Goal: Task Accomplishment & Management: Complete application form

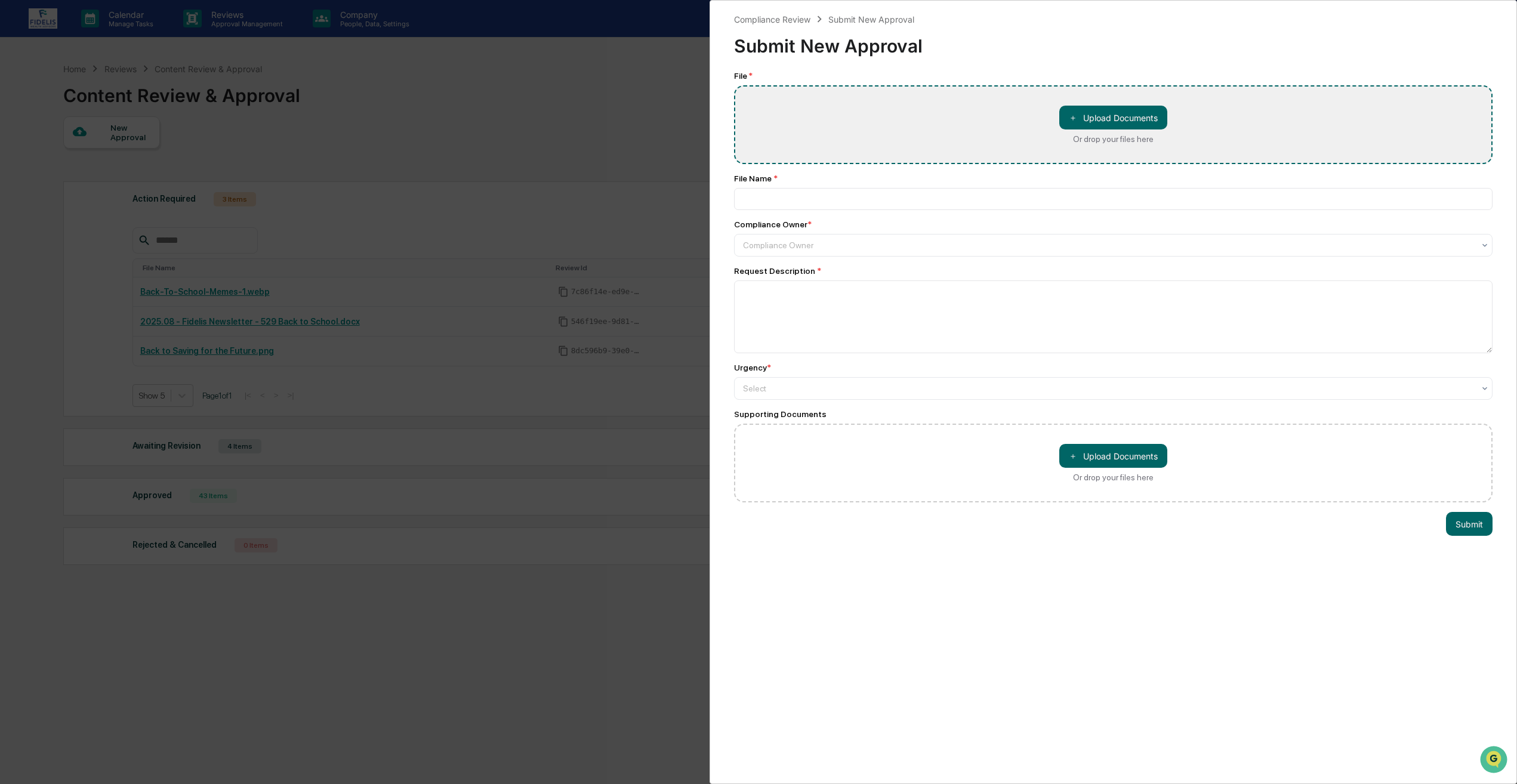
type input "**********"
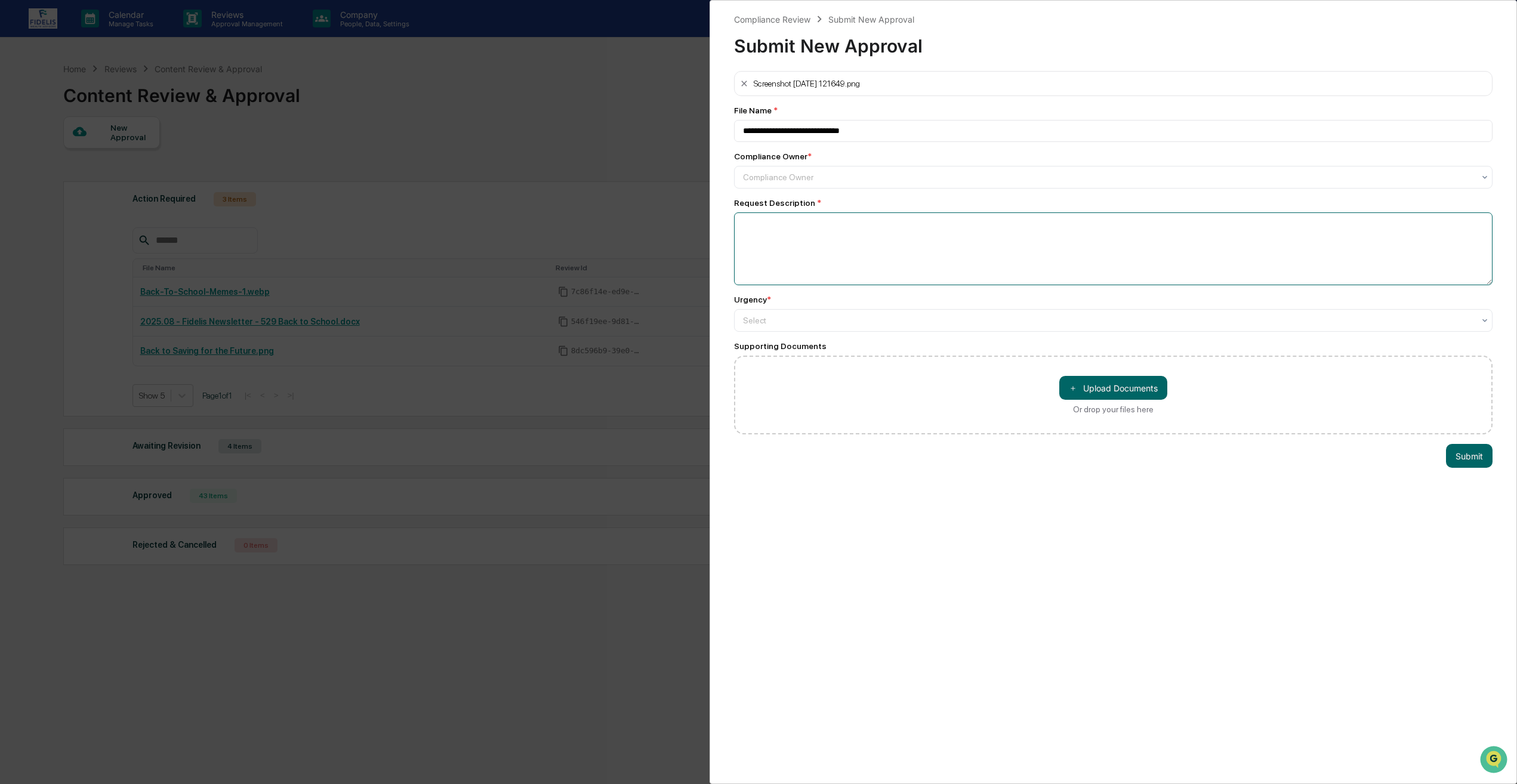
click at [818, 232] on textarea at bounding box center [1113, 249] width 759 height 72
paste textarea "**********"
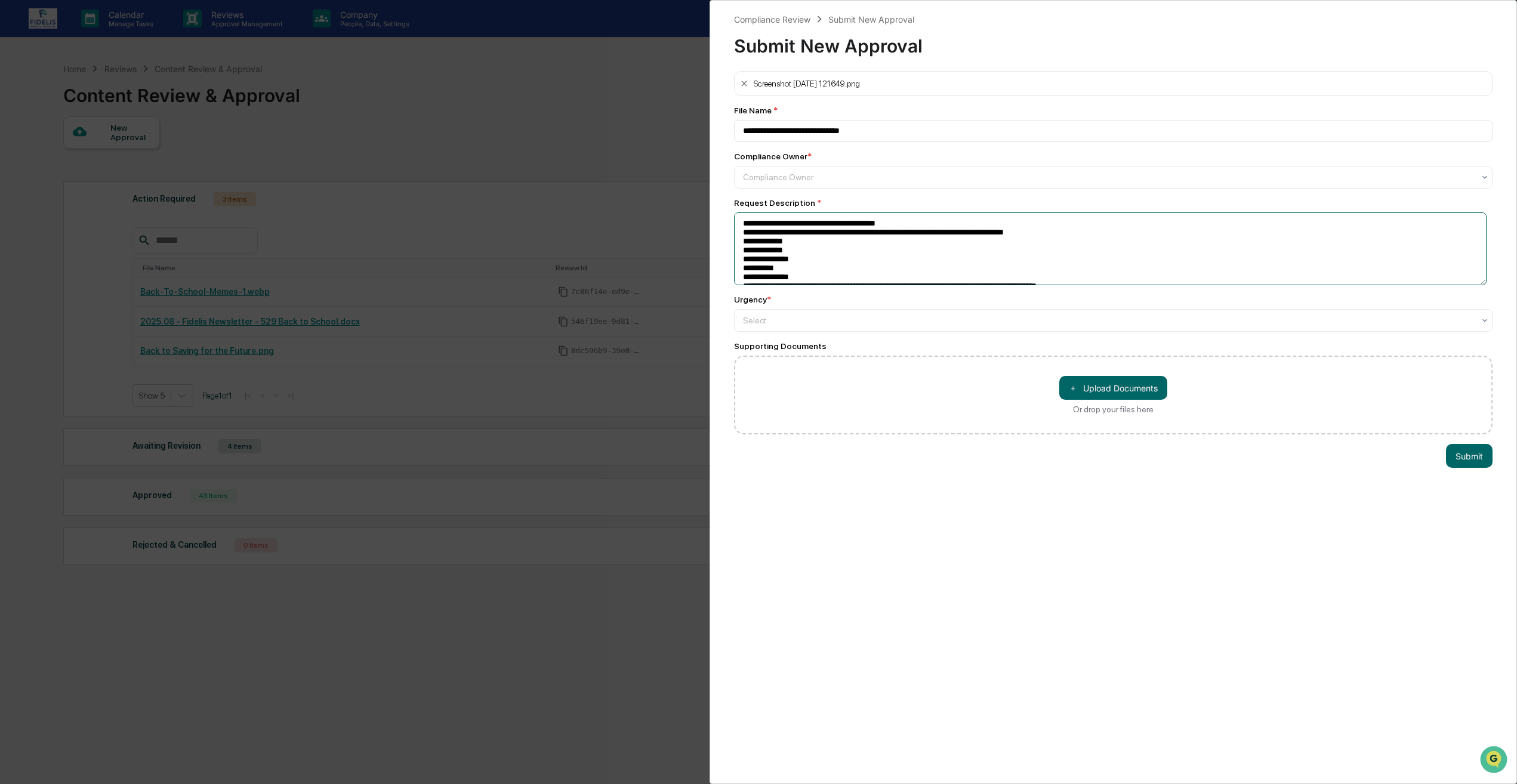
scroll to position [59, 0]
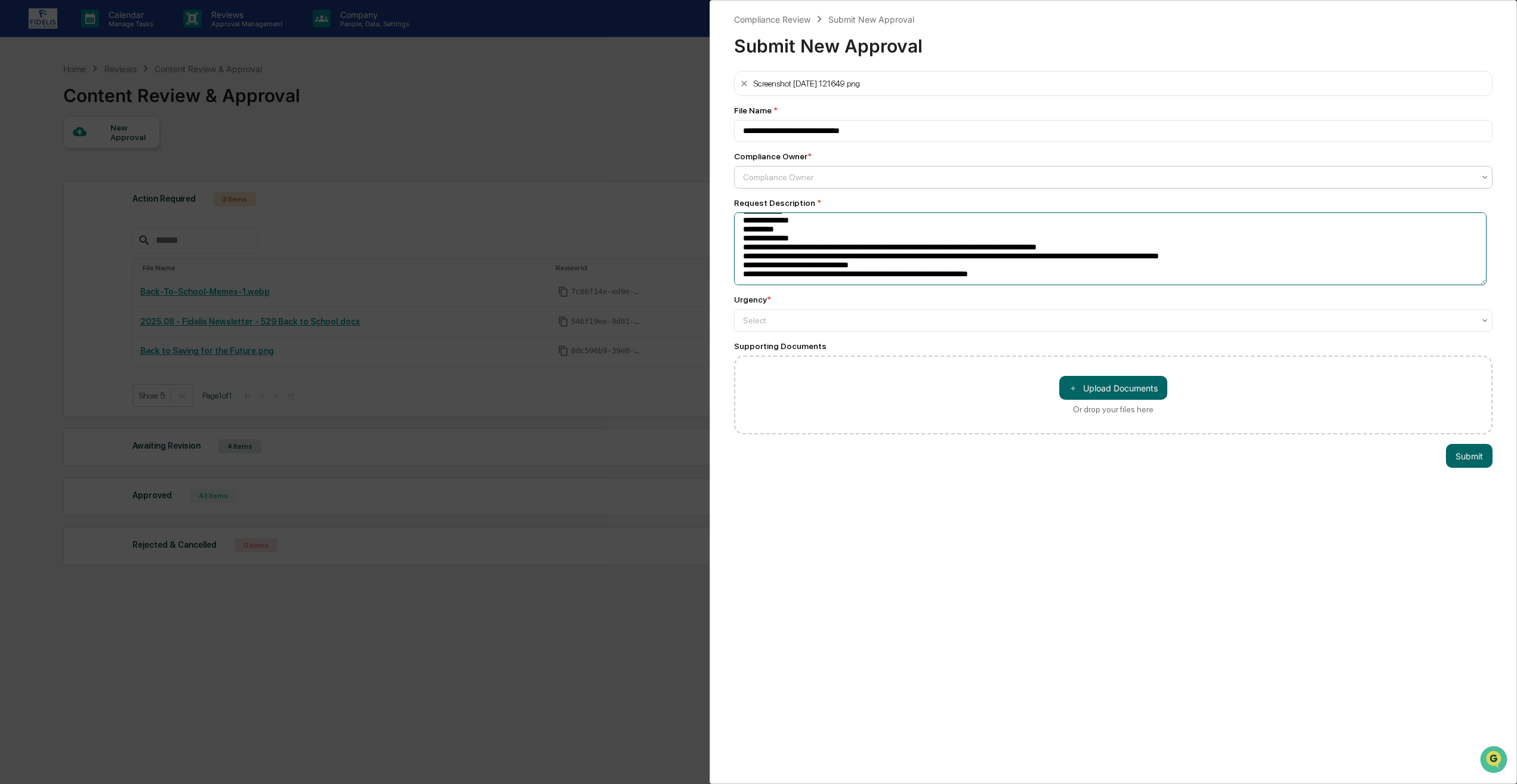
type textarea "**********"
click at [818, 183] on div at bounding box center [1108, 177] width 731 height 12
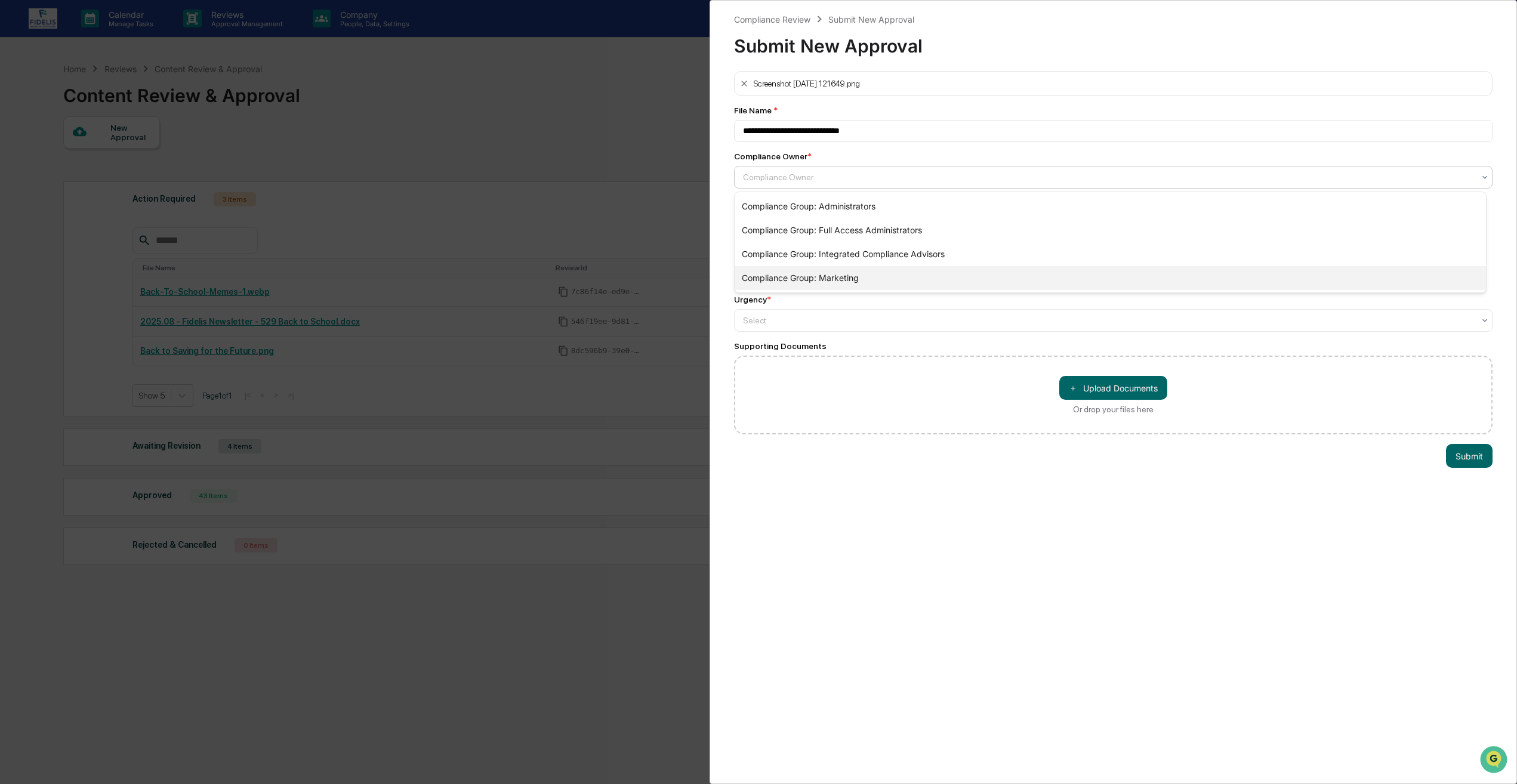
click at [818, 284] on div "Compliance Group: Marketing" at bounding box center [1110, 278] width 752 height 24
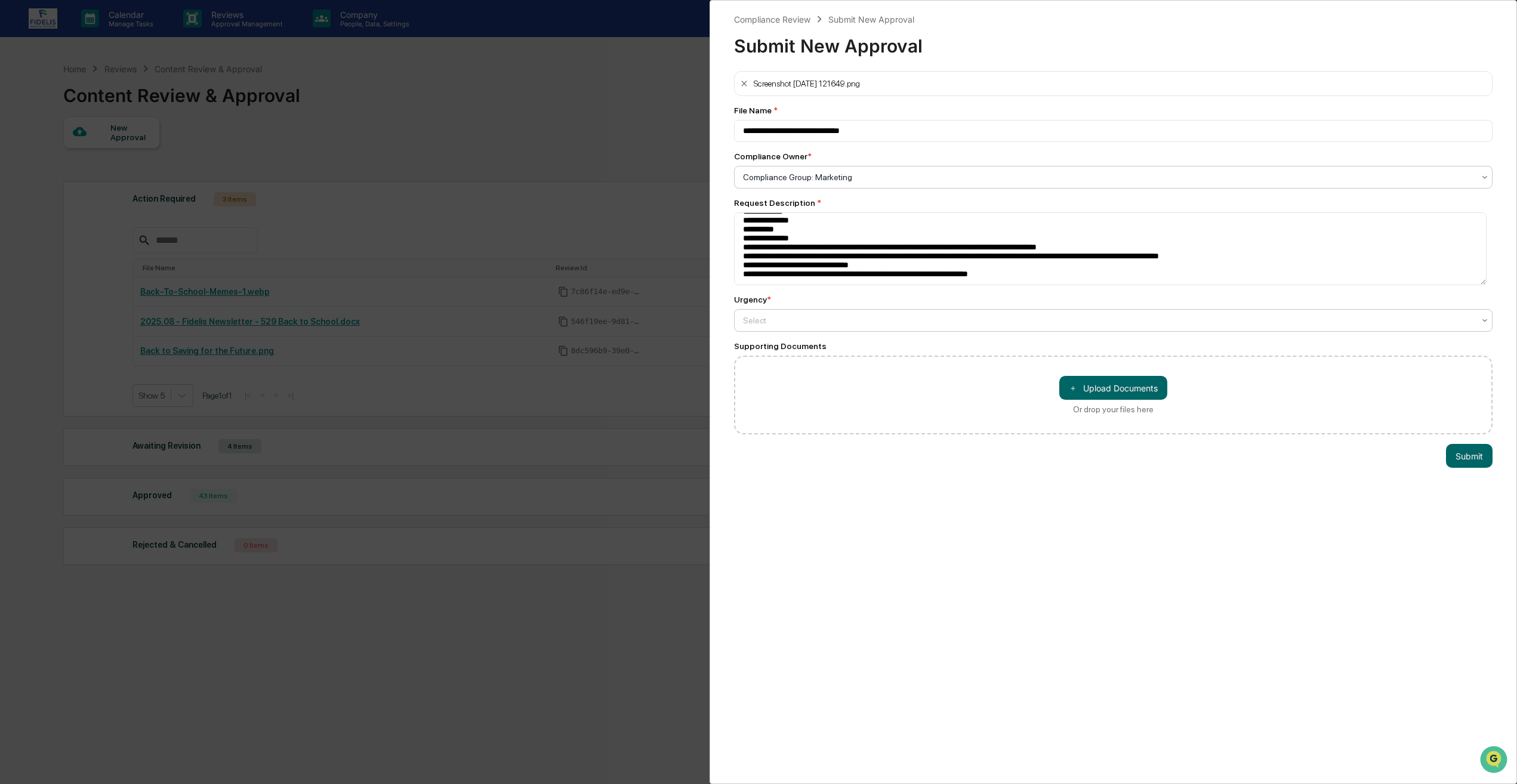
click at [784, 316] on div at bounding box center [1108, 320] width 731 height 12
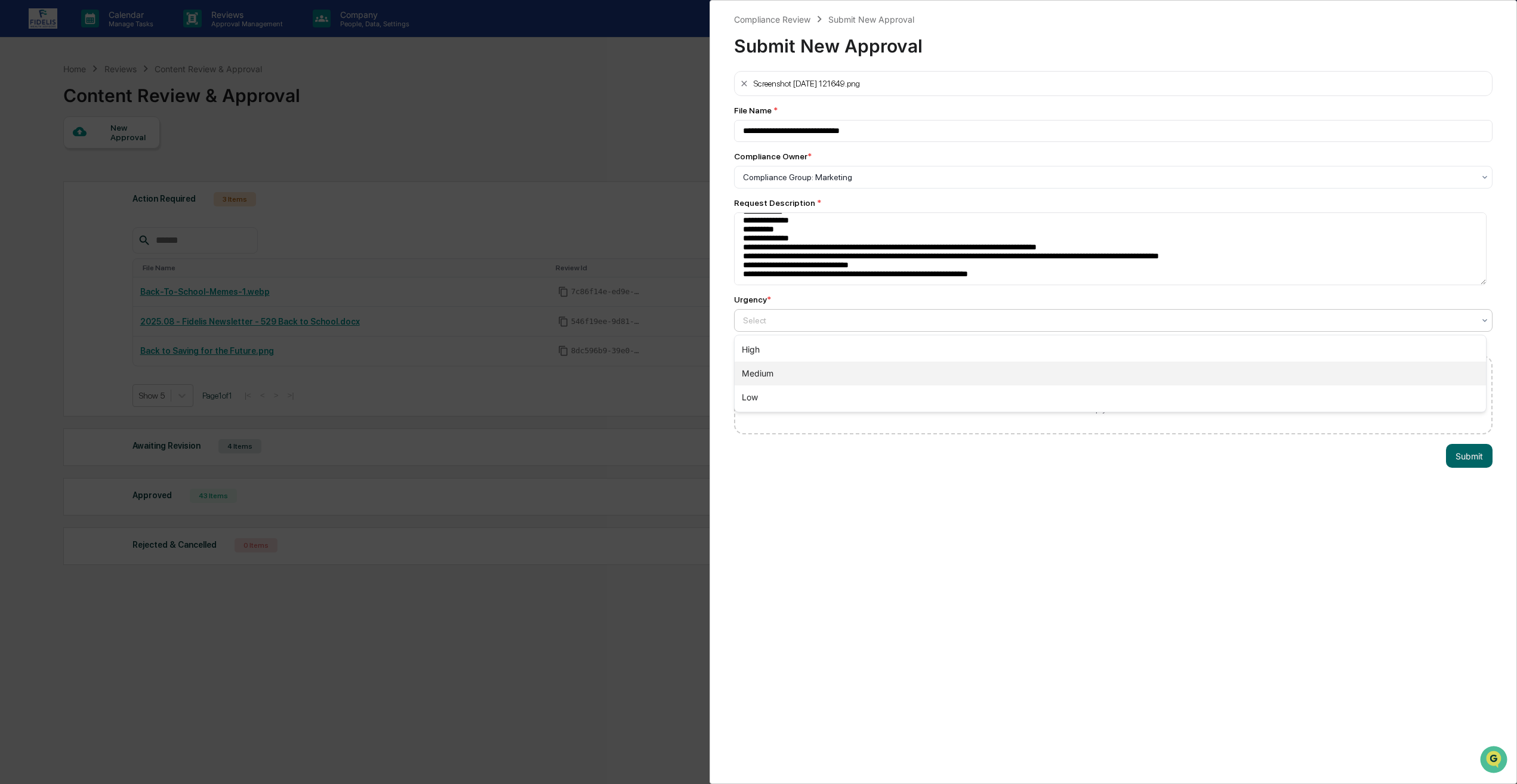
click at [770, 377] on div "Medium" at bounding box center [1110, 373] width 752 height 24
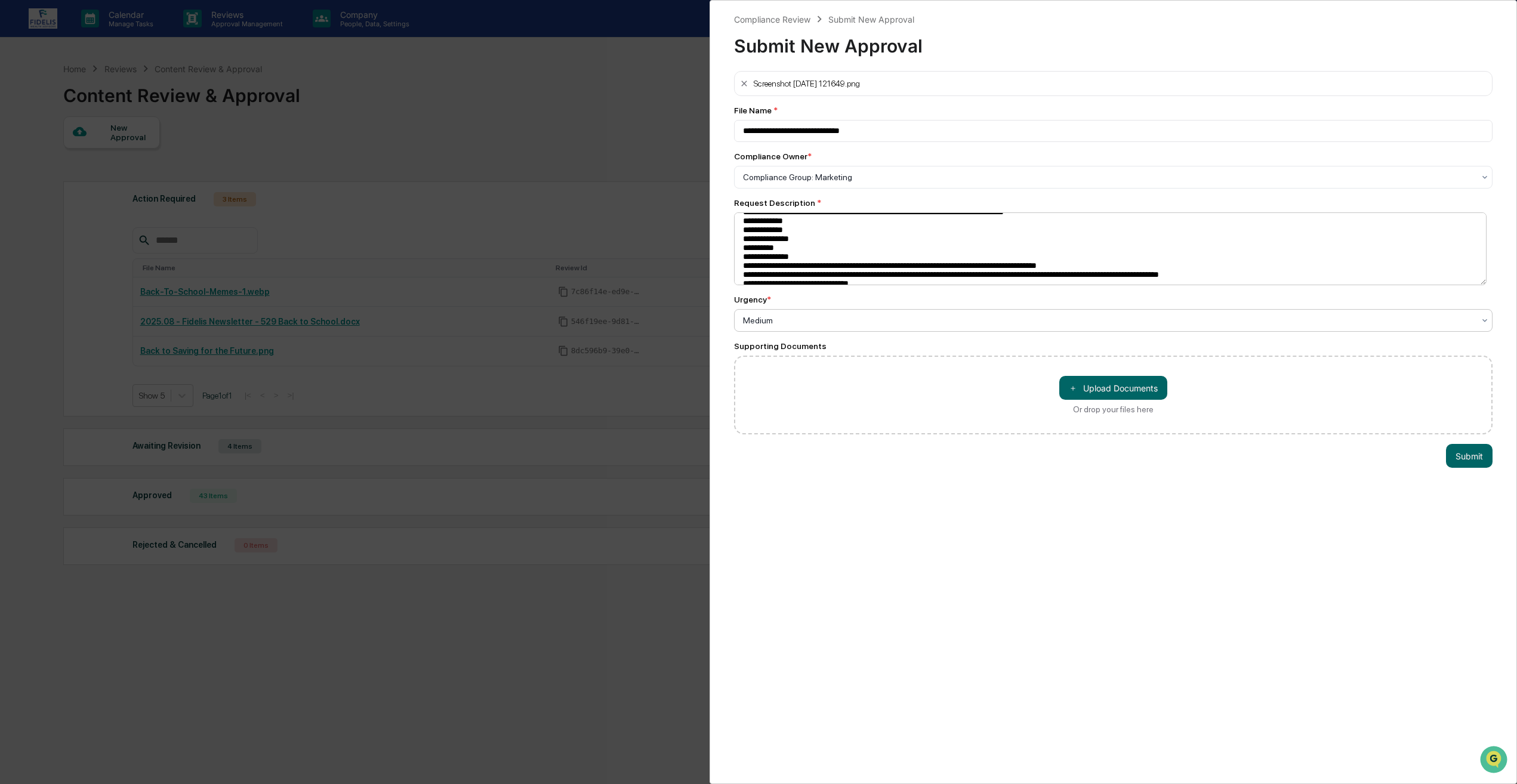
scroll to position [0, 0]
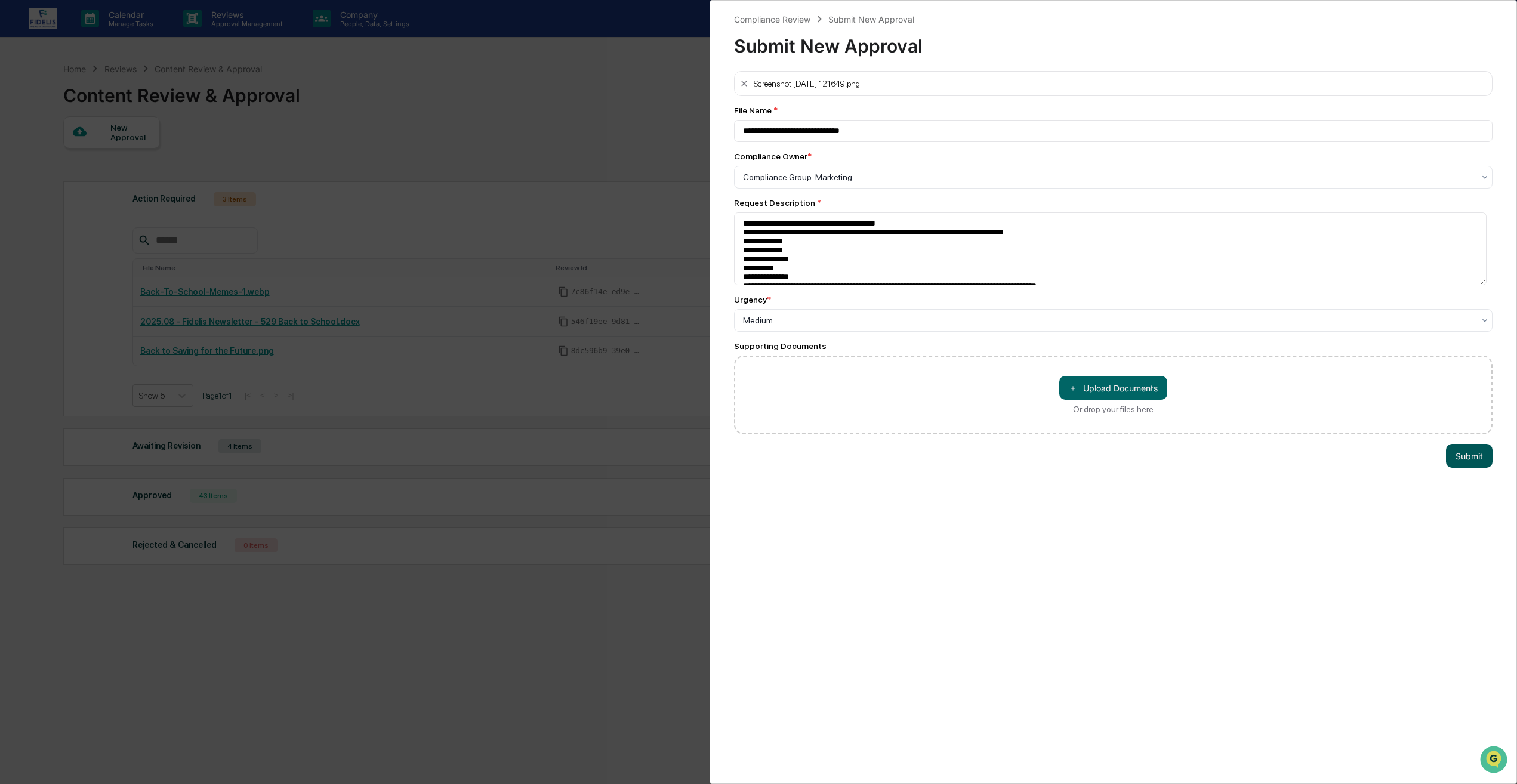
click at [1465, 454] on button "Submit" at bounding box center [1469, 456] width 46 height 24
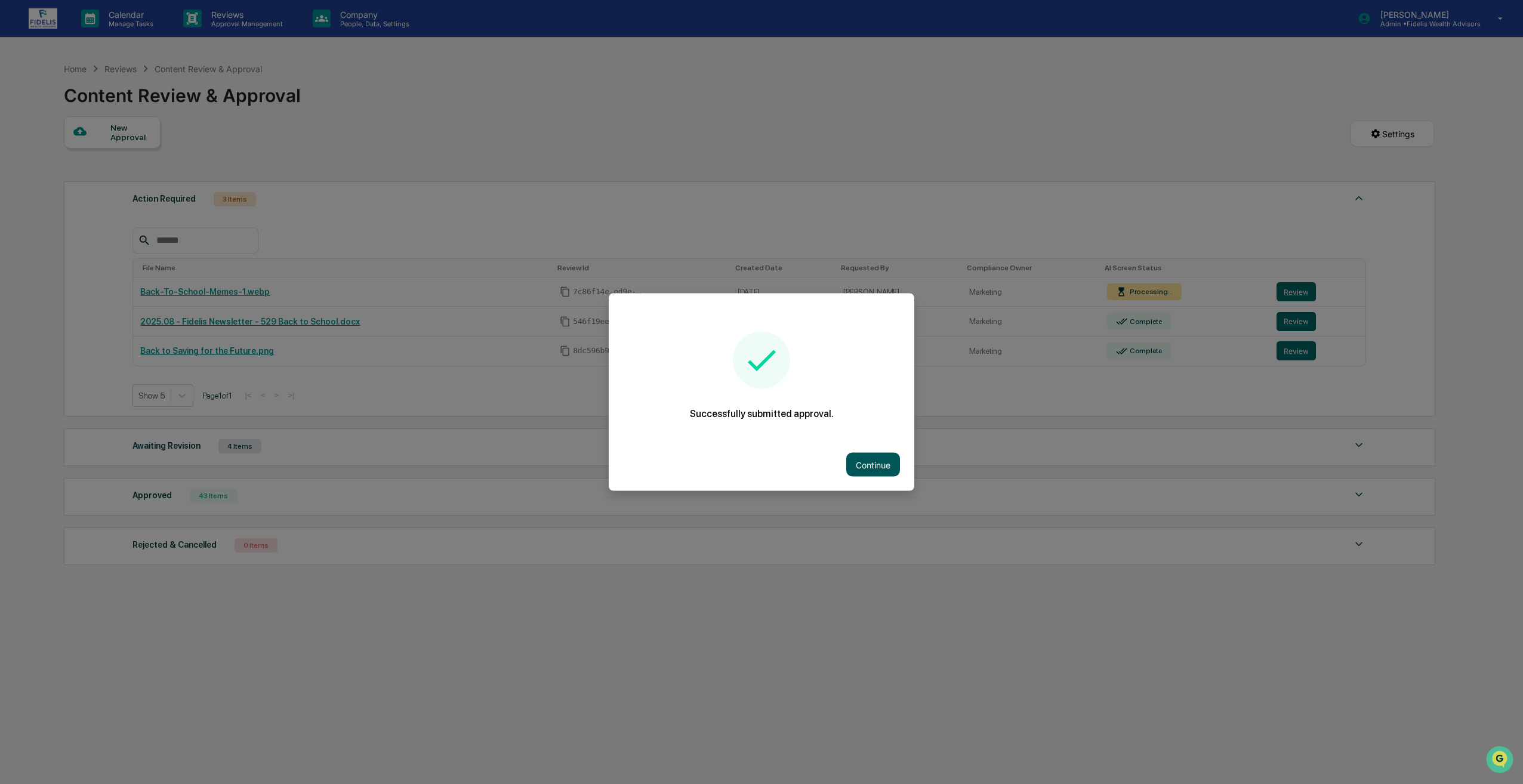
click at [866, 464] on button "Continue" at bounding box center [873, 464] width 54 height 24
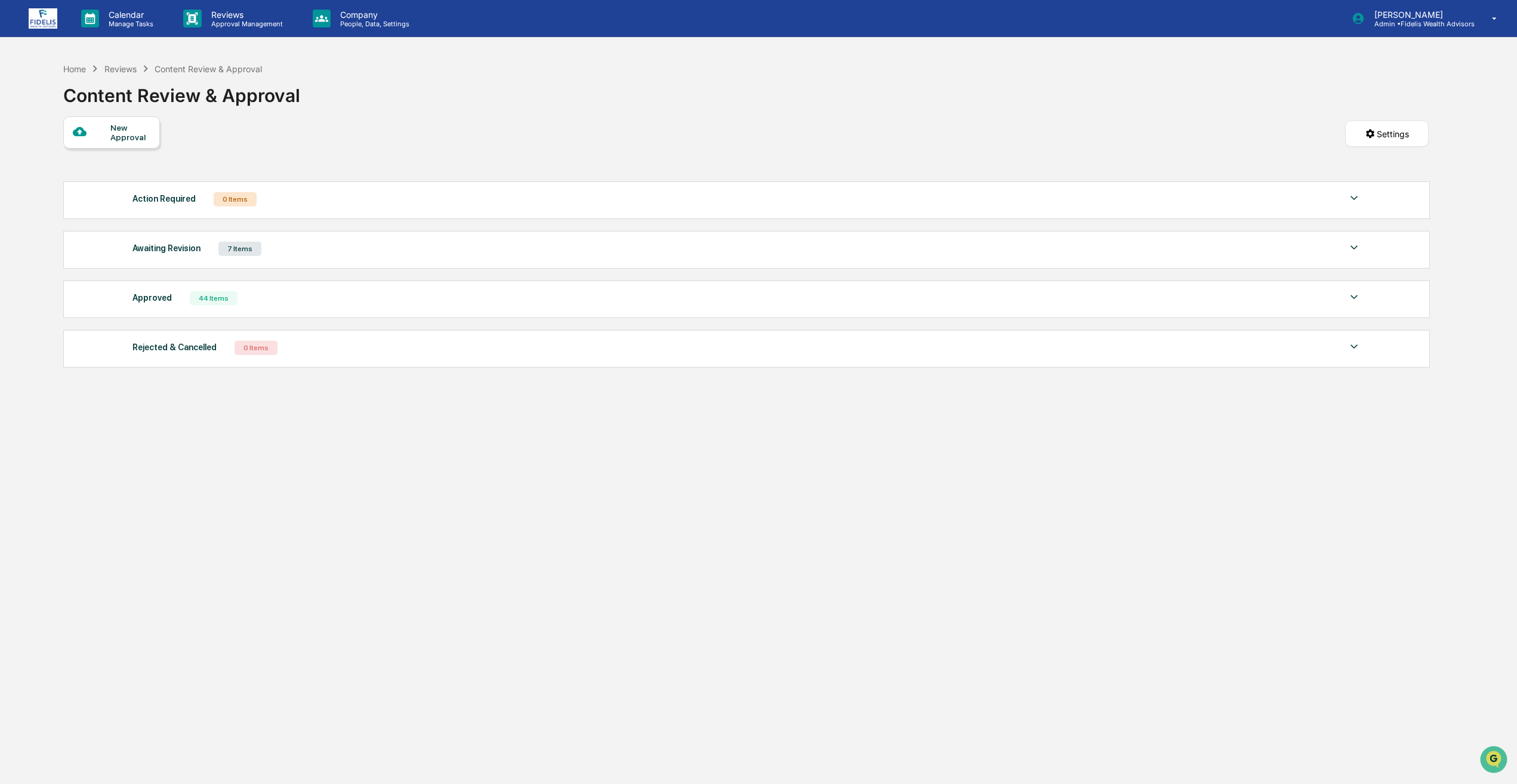
click at [321, 243] on div "Awaiting Revision 7 Items" at bounding box center [747, 249] width 1229 height 17
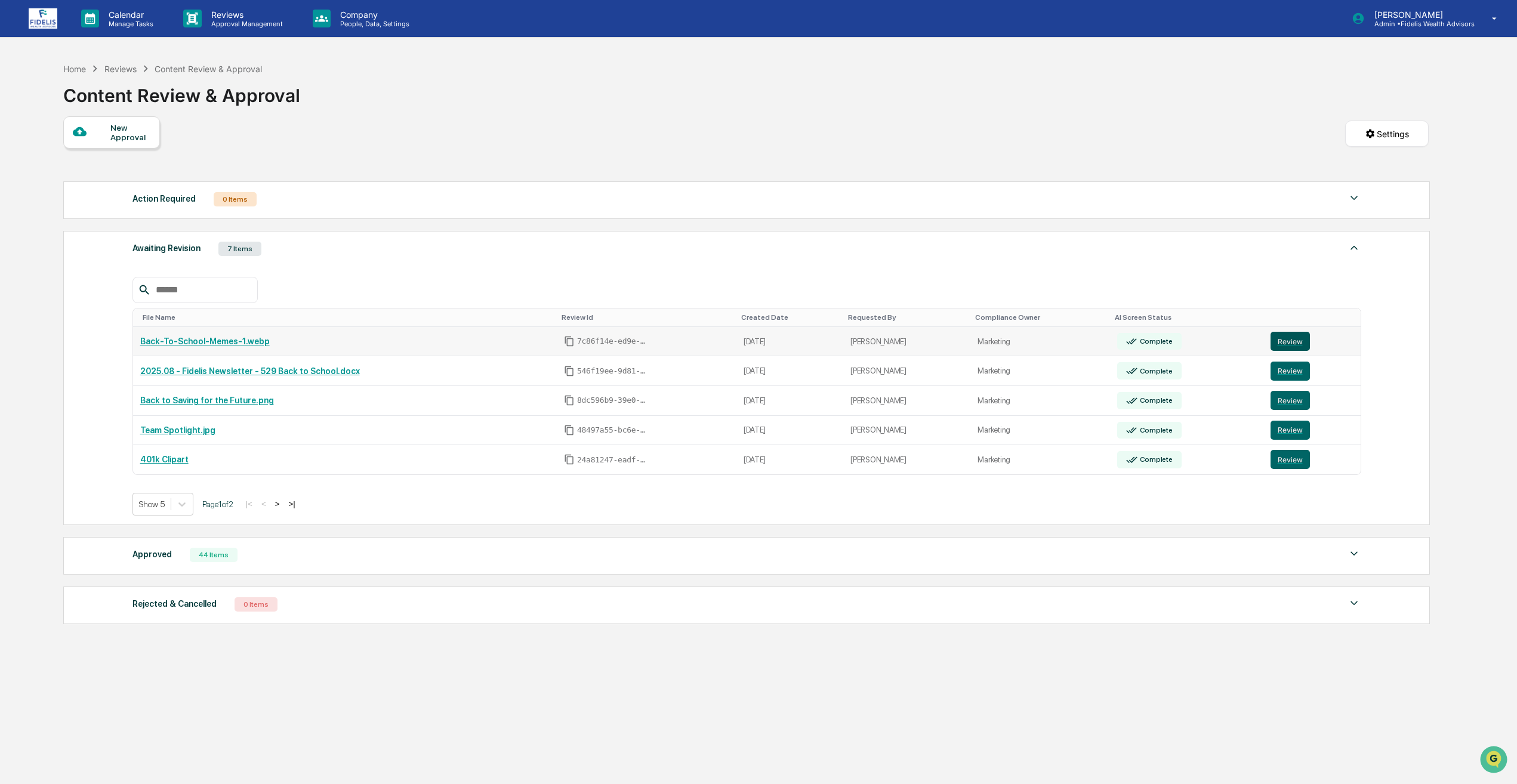
click at [1273, 341] on button "Review" at bounding box center [1290, 341] width 39 height 19
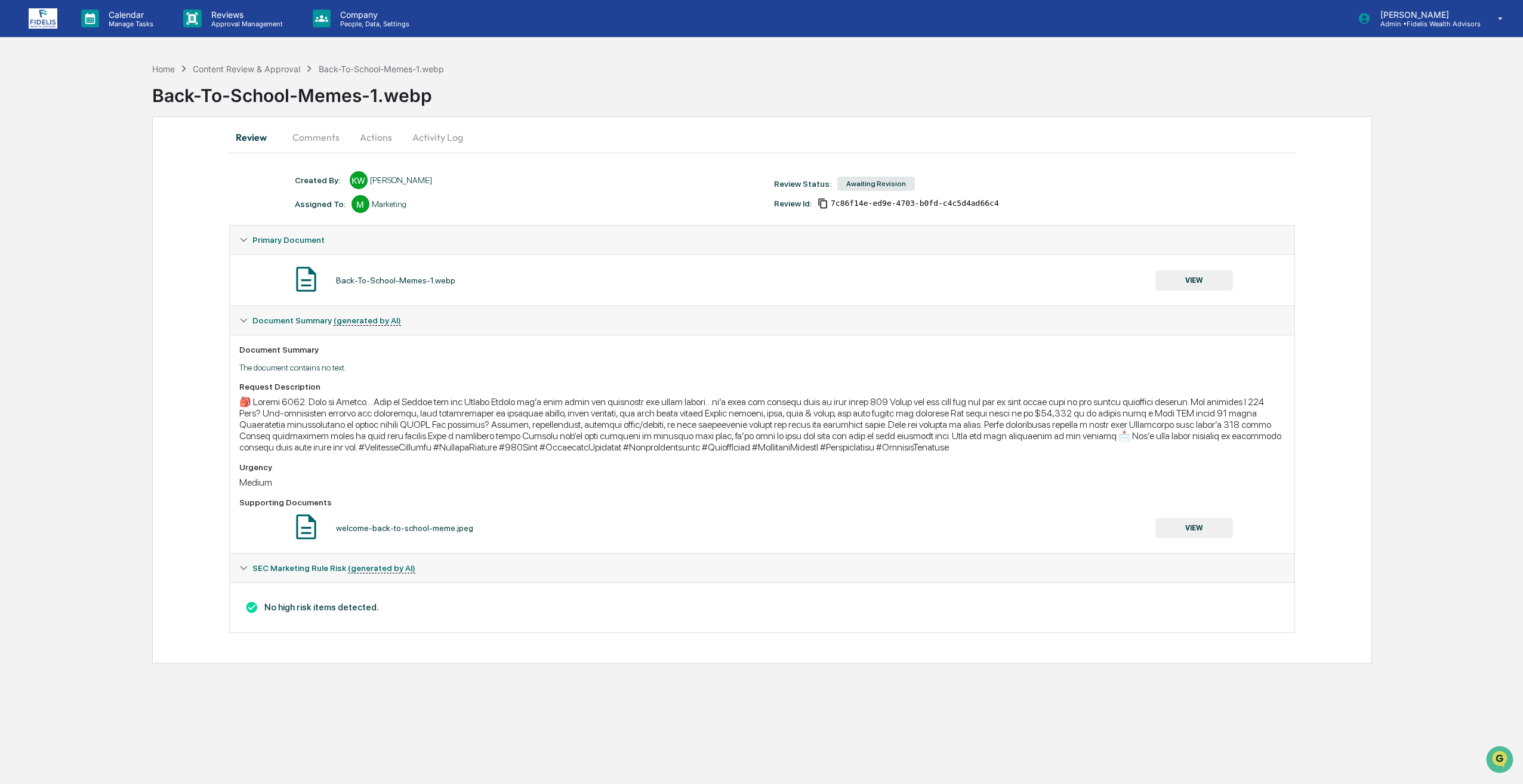
click at [327, 138] on button "Comments" at bounding box center [315, 138] width 66 height 29
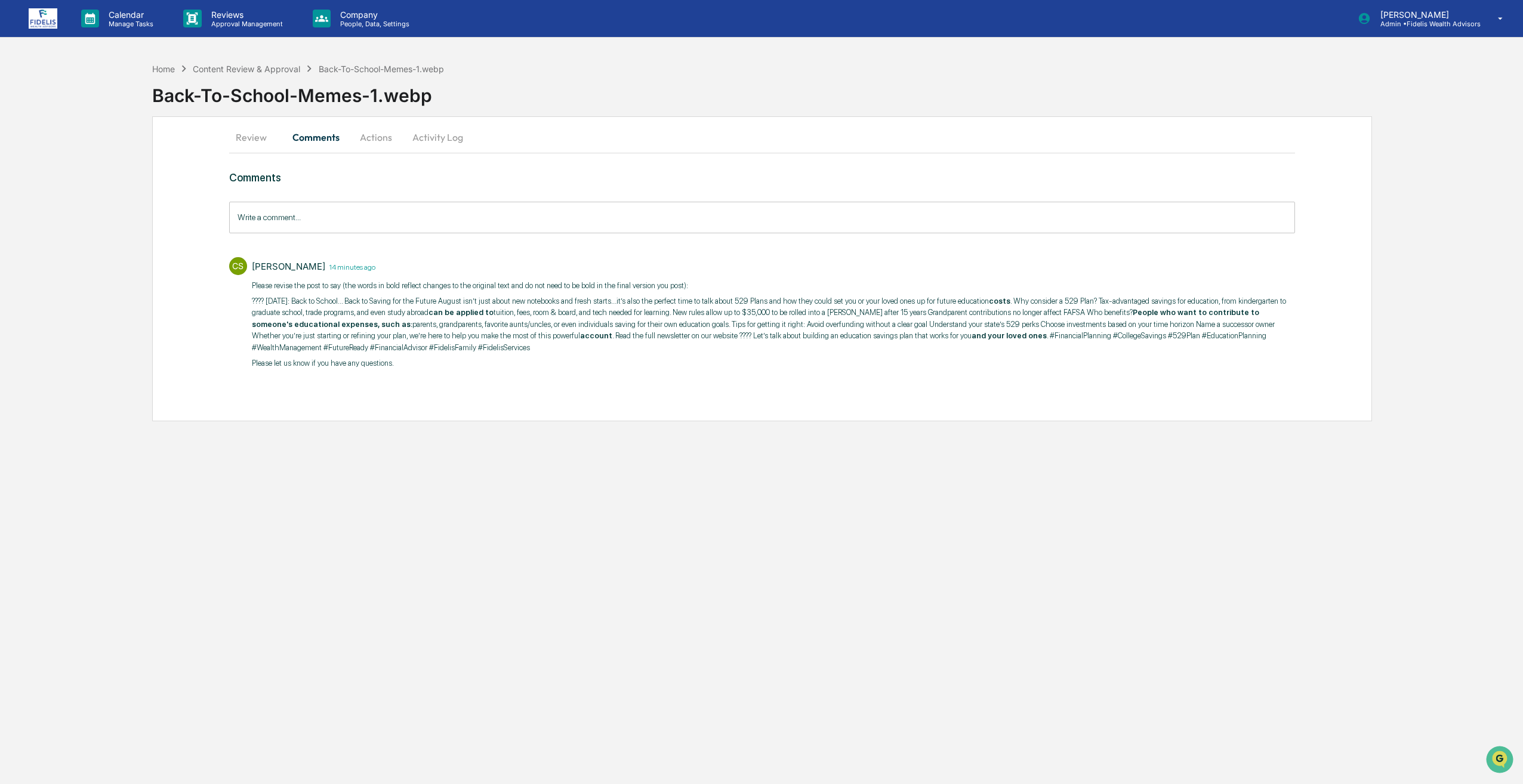
click at [156, 76] on div "Back-To-School-Memes-1.webp" at bounding box center [837, 91] width 1371 height 31
click at [389, 143] on button "Actions" at bounding box center [376, 138] width 54 height 29
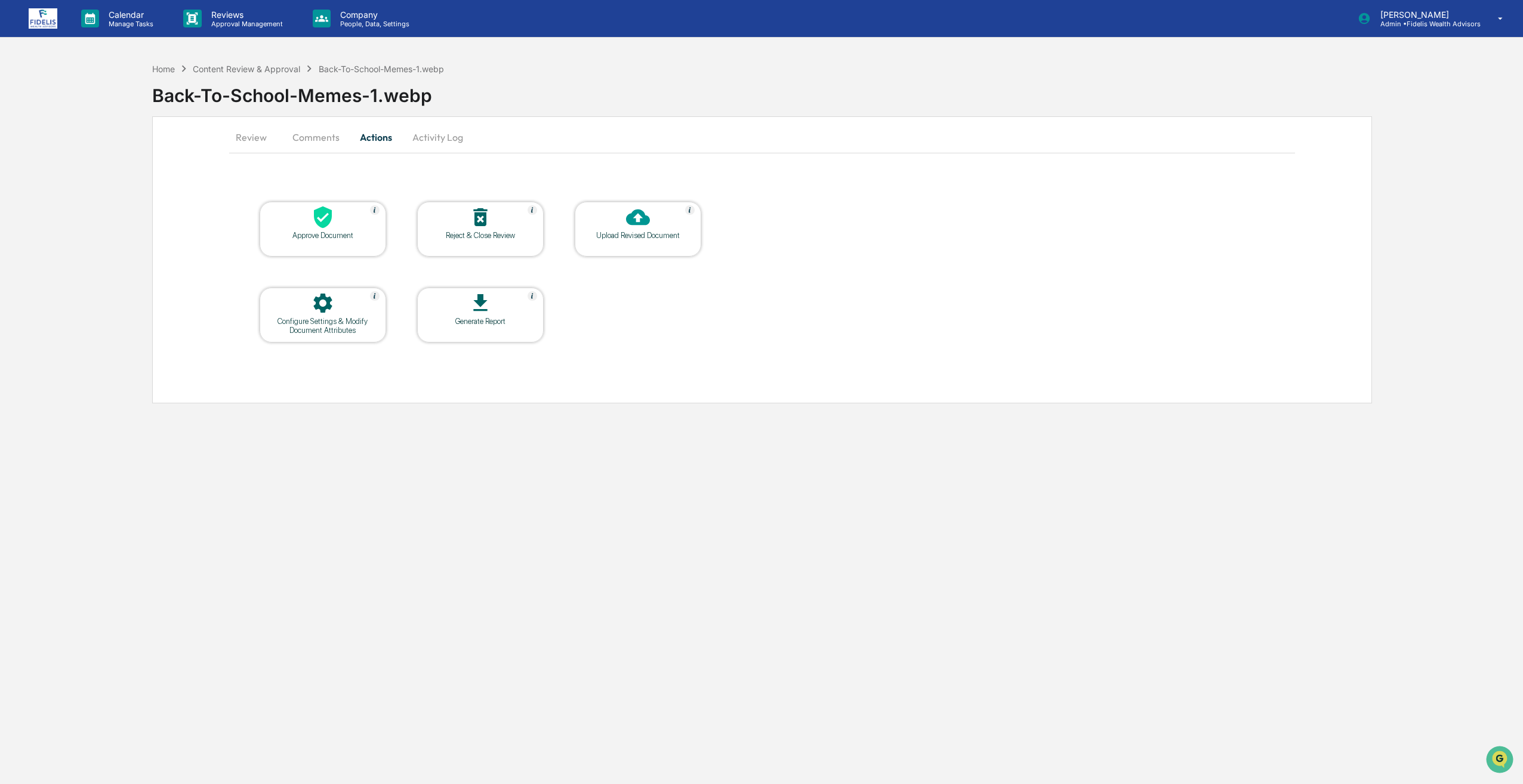
click at [326, 129] on button "Comments" at bounding box center [315, 138] width 66 height 29
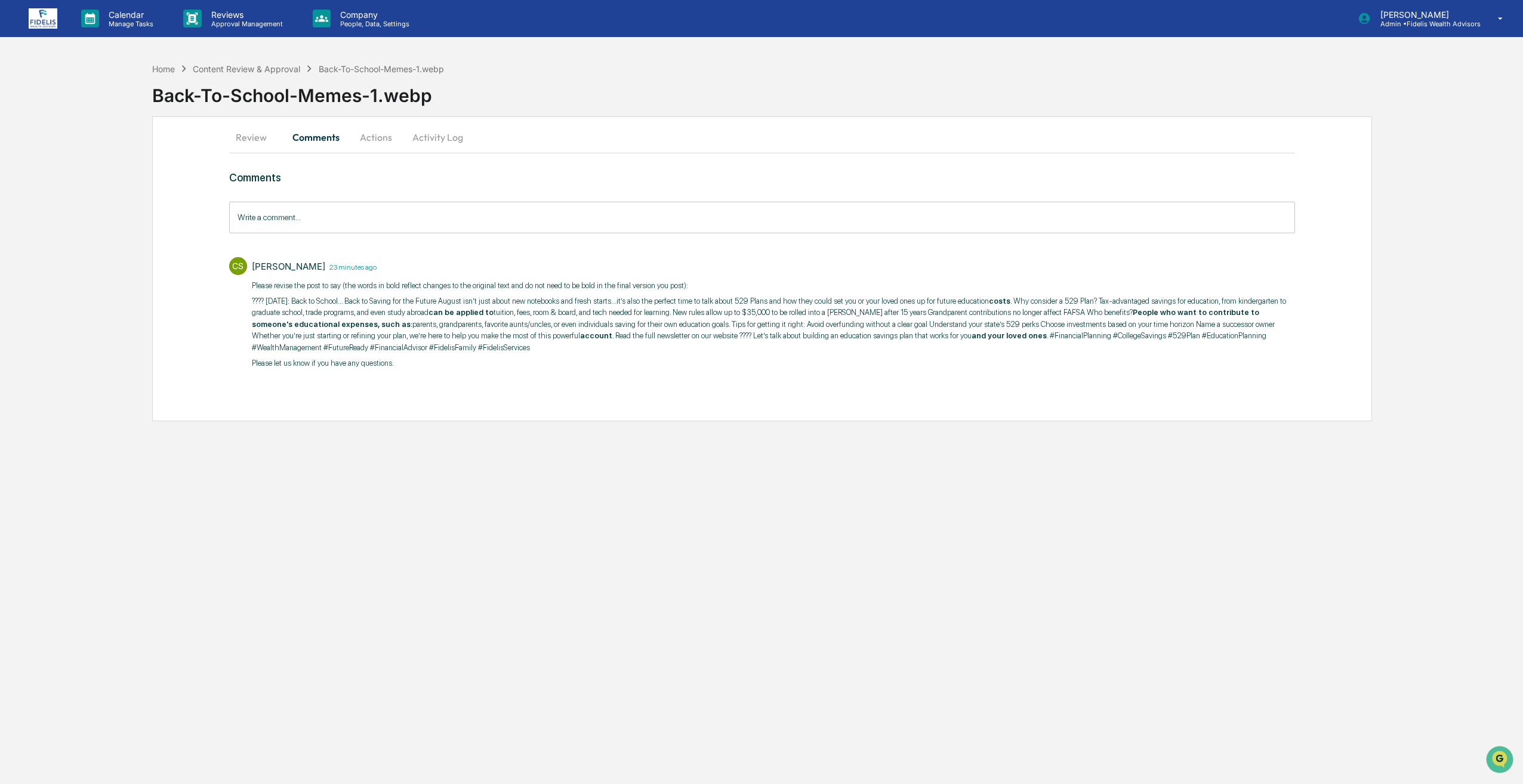
click at [463, 367] on p "Please let us know if you have any questions." at bounding box center [773, 363] width 1043 height 12
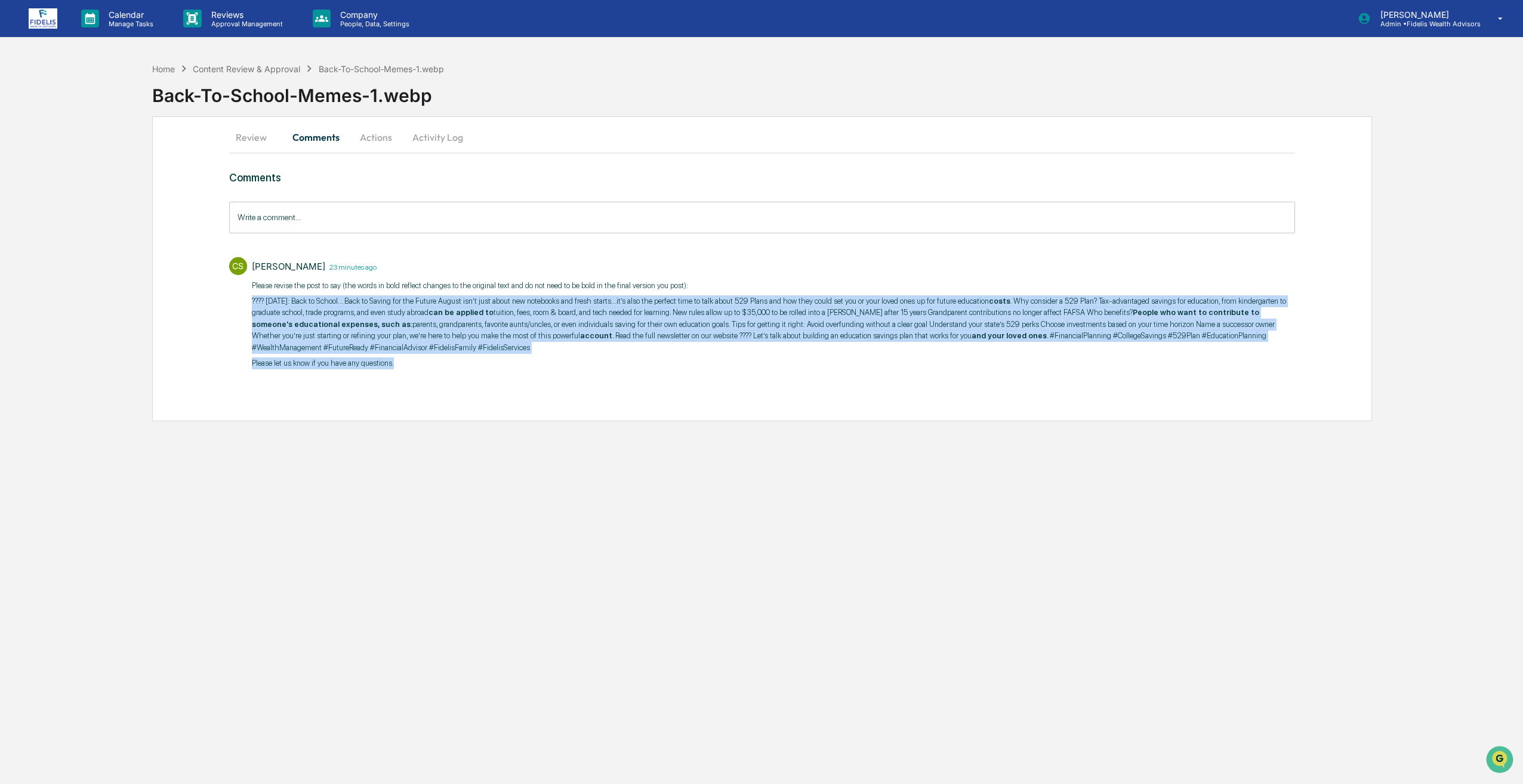
drag, startPoint x: 428, startPoint y: 364, endPoint x: 241, endPoint y: 294, distance: 199.7
click at [241, 294] on div "CS Corrie Scoby 23 minutes ago Please revise the post to say (the words in bold…" at bounding box center [762, 312] width 1066 height 122
copy div "???? August 2025: Back to School… Back to Saving for the Future August isn’t ju…"
click at [873, 409] on div "Comments Write a comment... Write a comment... CS Corrie Scoby 24 minutes ago P…" at bounding box center [762, 293] width 1066 height 243
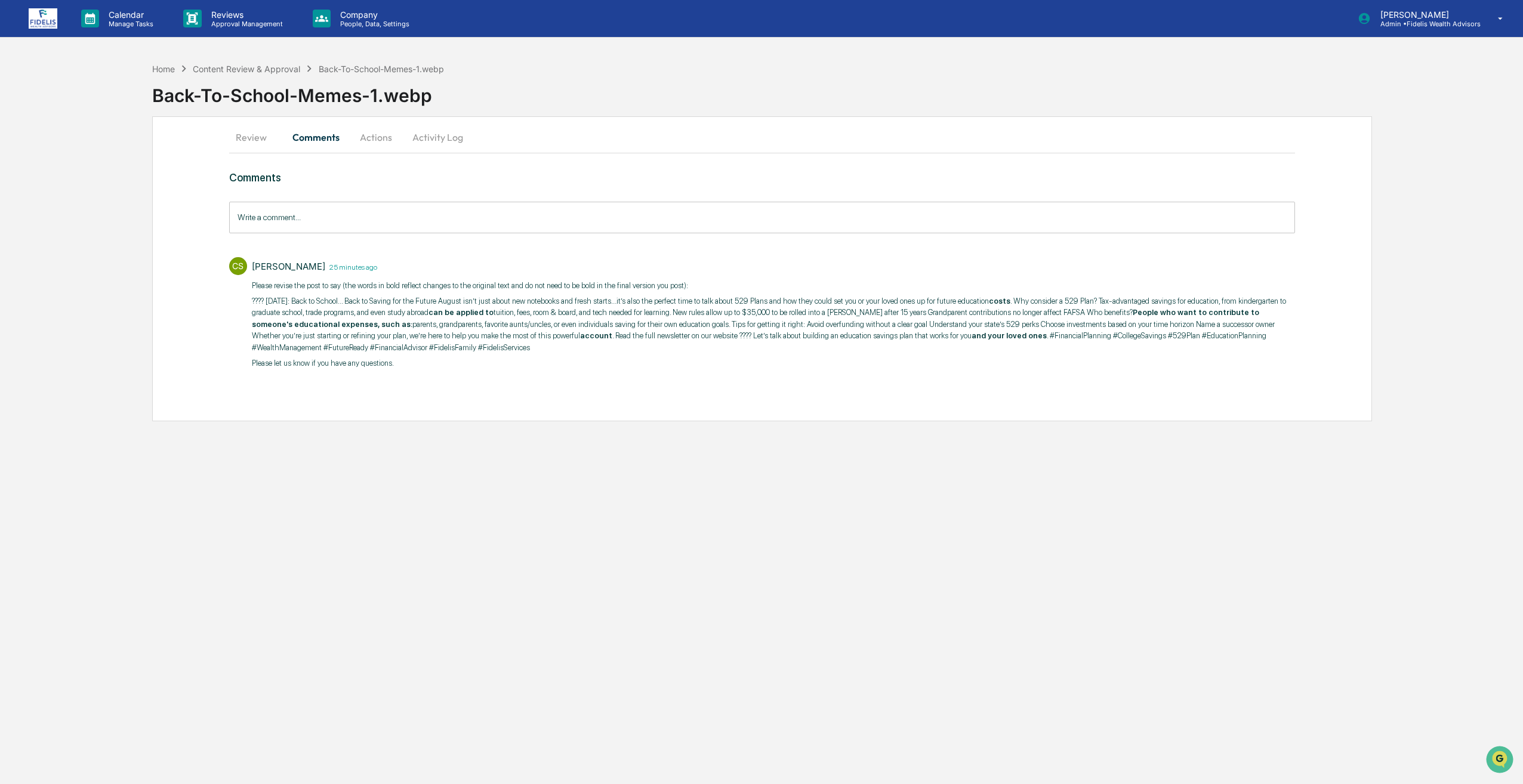
click at [365, 145] on button "Actions" at bounding box center [376, 138] width 54 height 29
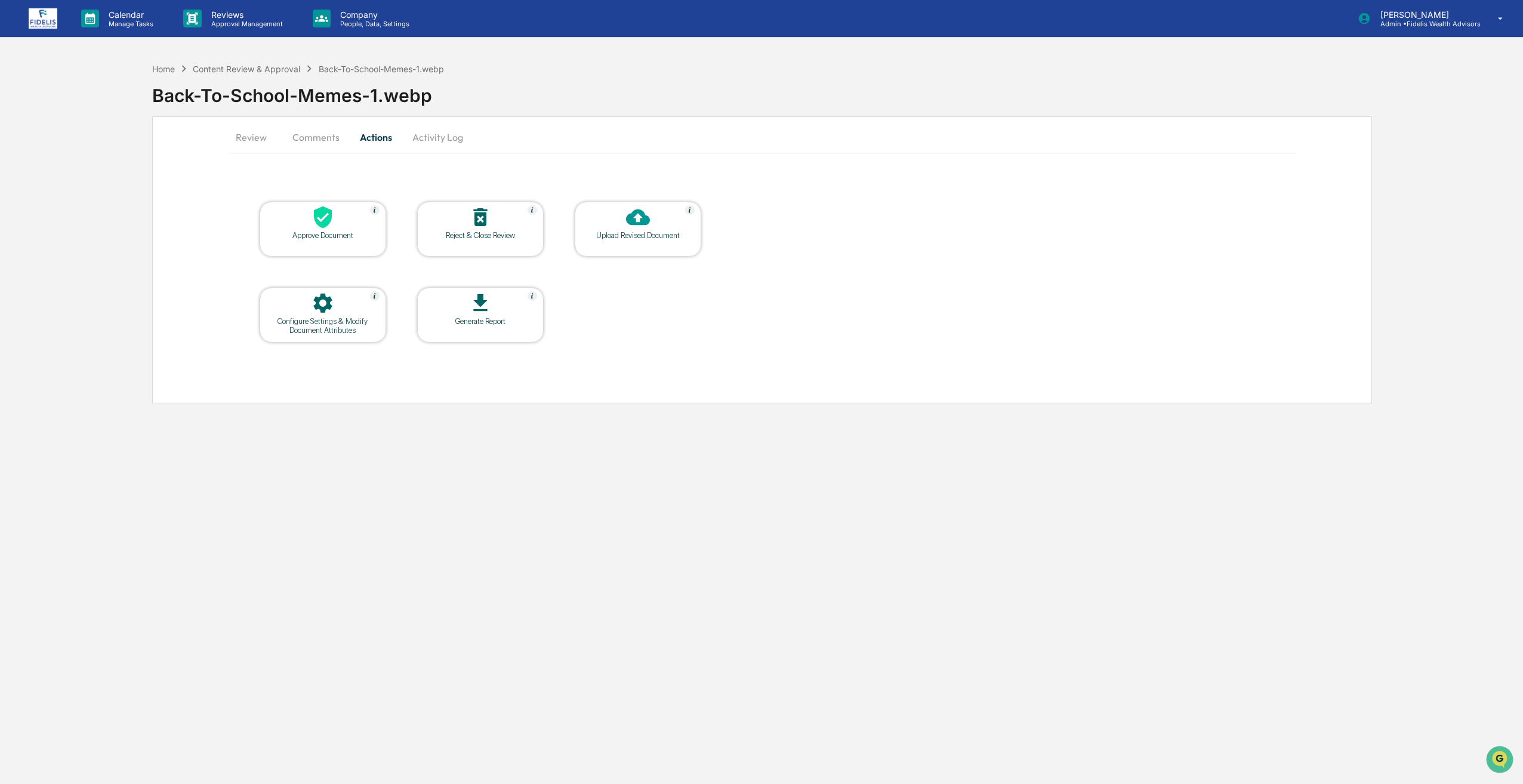
click at [599, 229] on div at bounding box center [638, 217] width 120 height 25
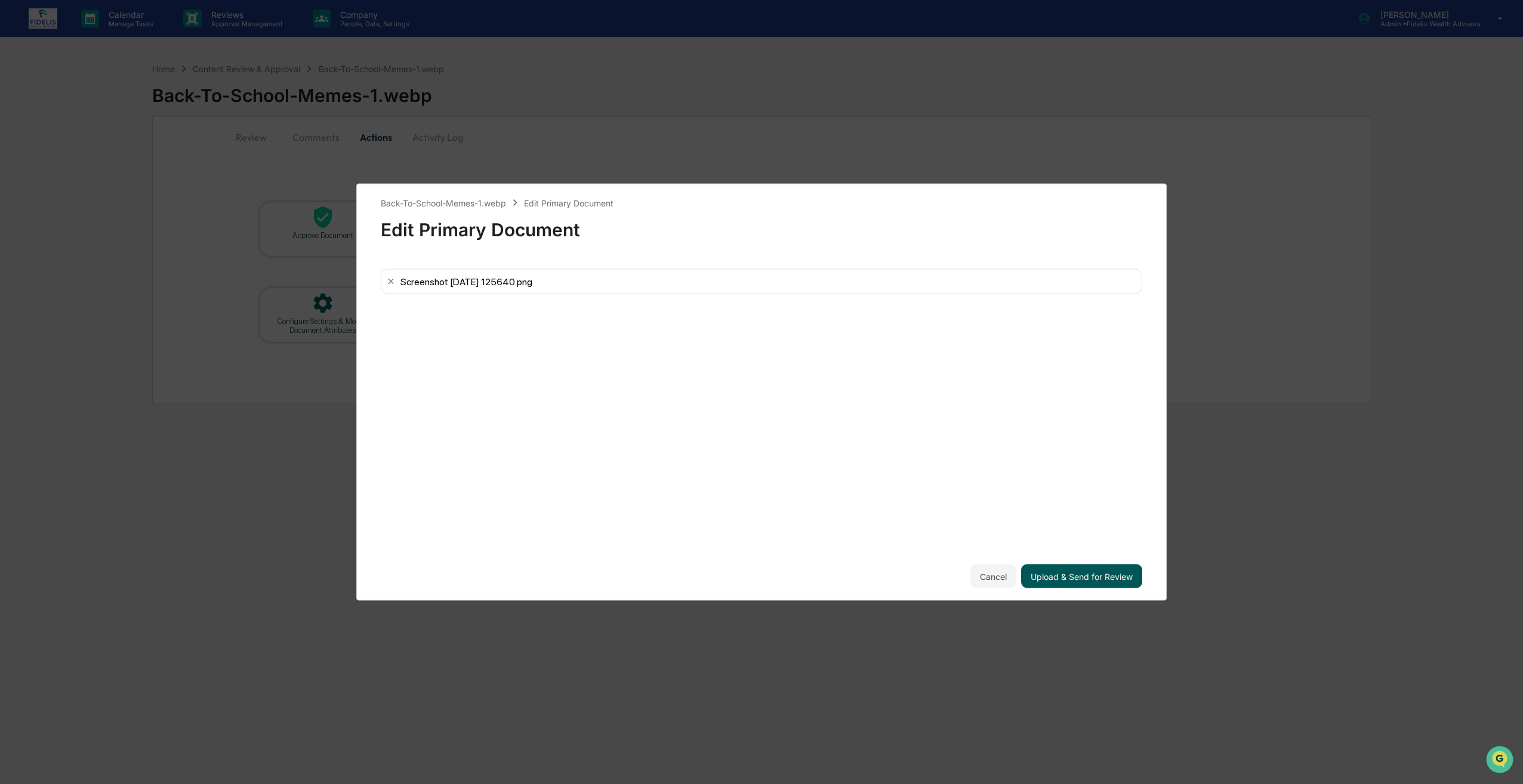
click at [1088, 577] on button "Upload & Send for Review" at bounding box center [1082, 576] width 121 height 24
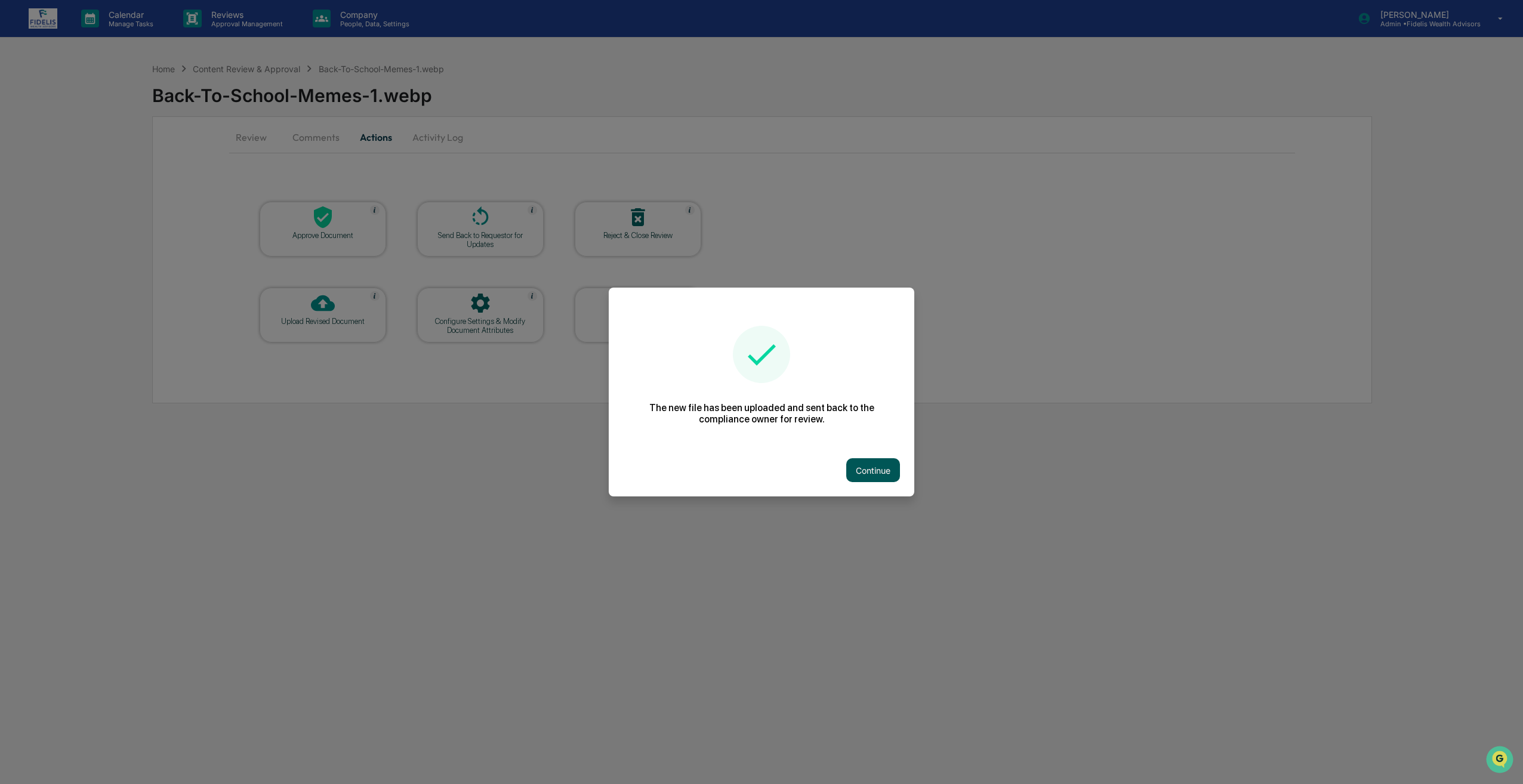
click at [887, 466] on button "Continue" at bounding box center [873, 470] width 54 height 24
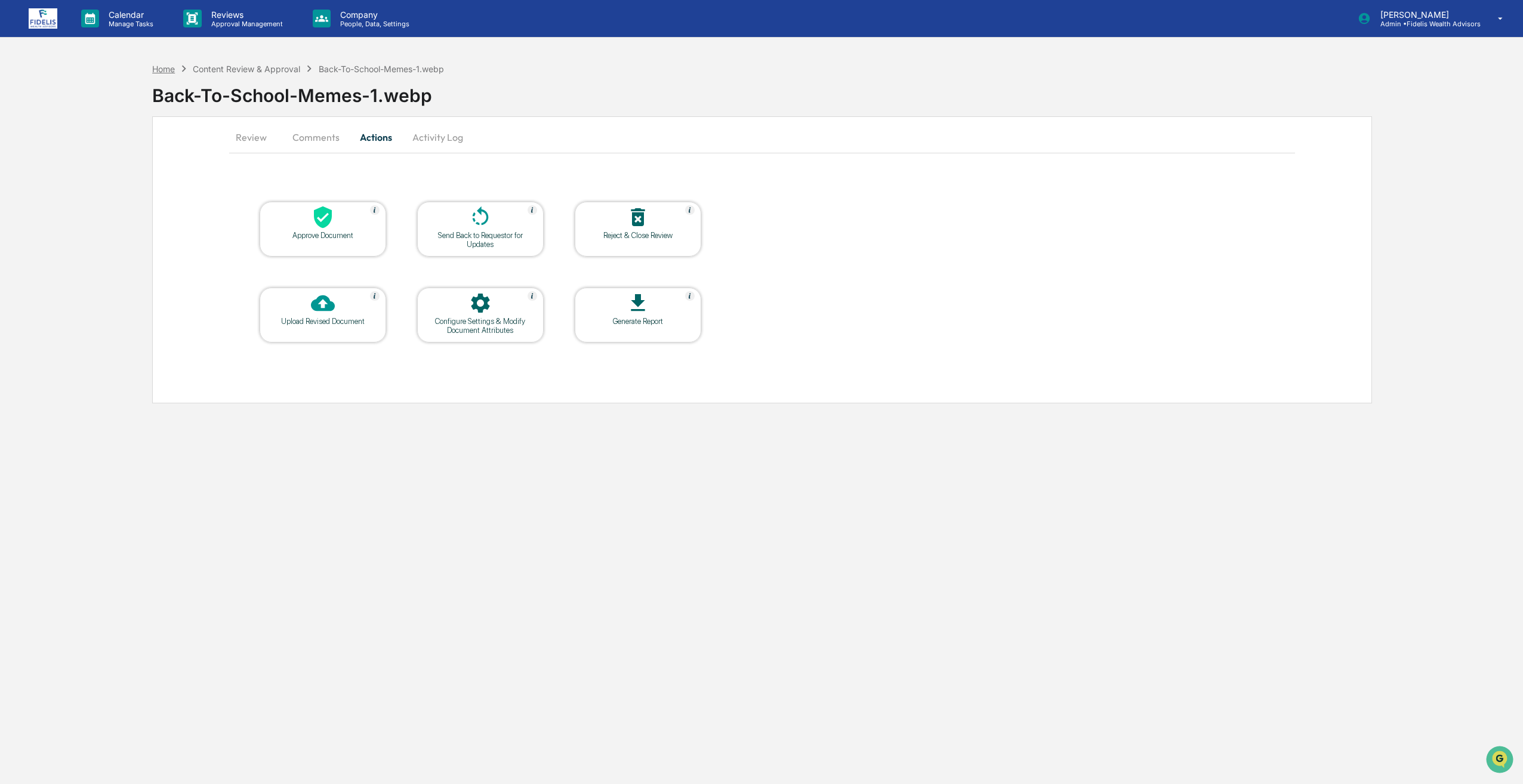
click at [169, 72] on div "Home" at bounding box center [163, 69] width 22 height 10
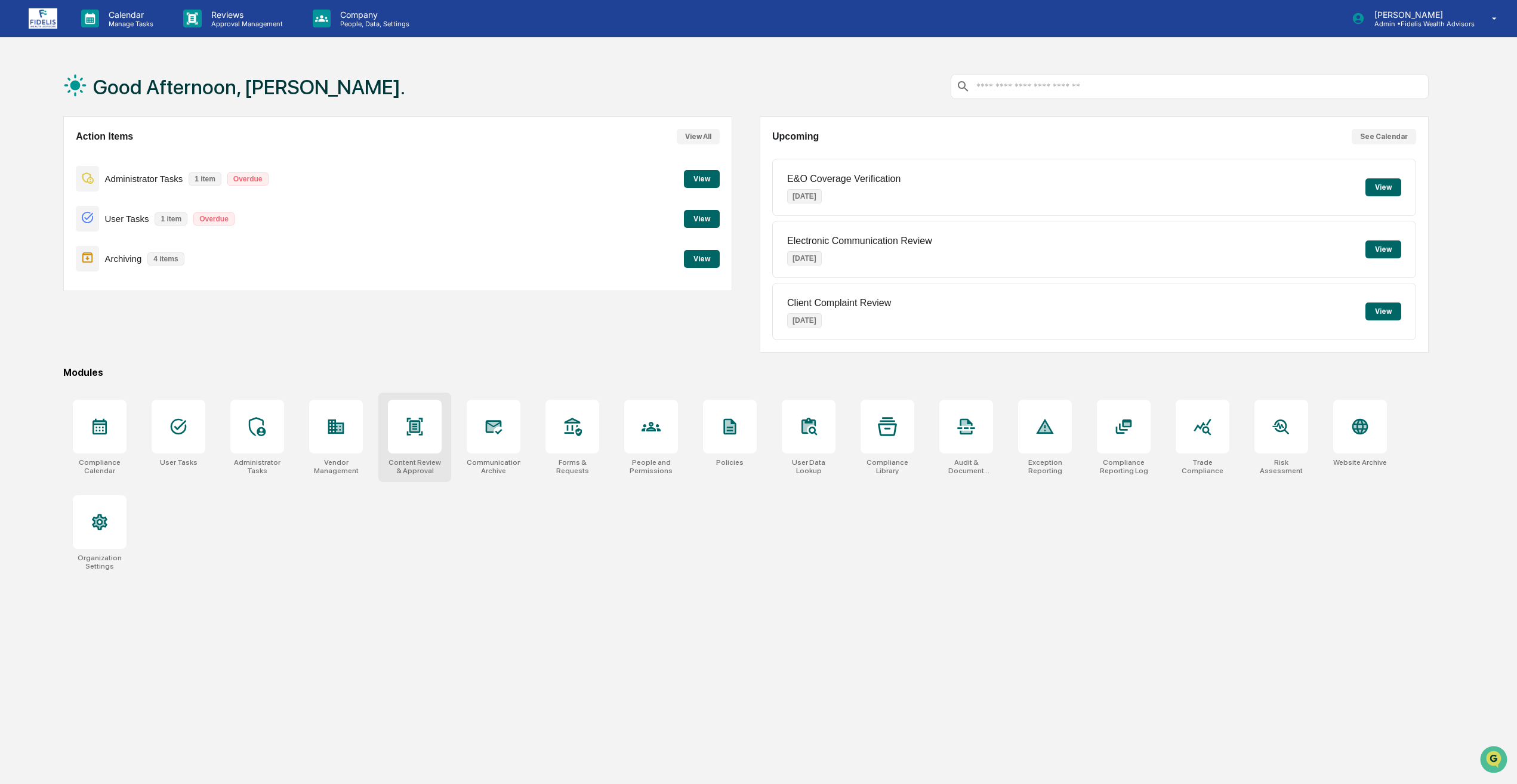
click at [423, 402] on div at bounding box center [415, 427] width 54 height 54
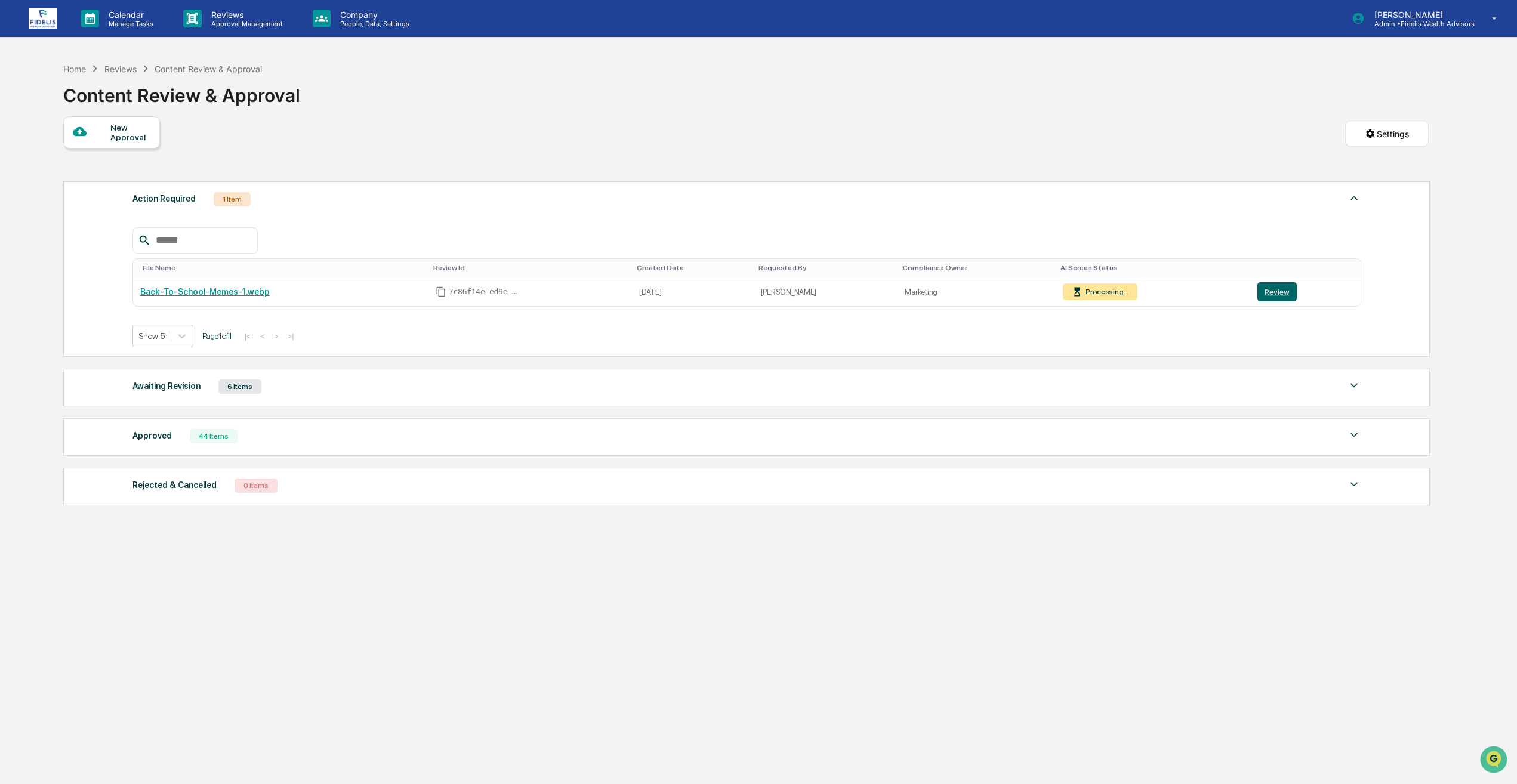
click at [260, 391] on div "Awaiting Revision 6 Items" at bounding box center [747, 386] width 1229 height 17
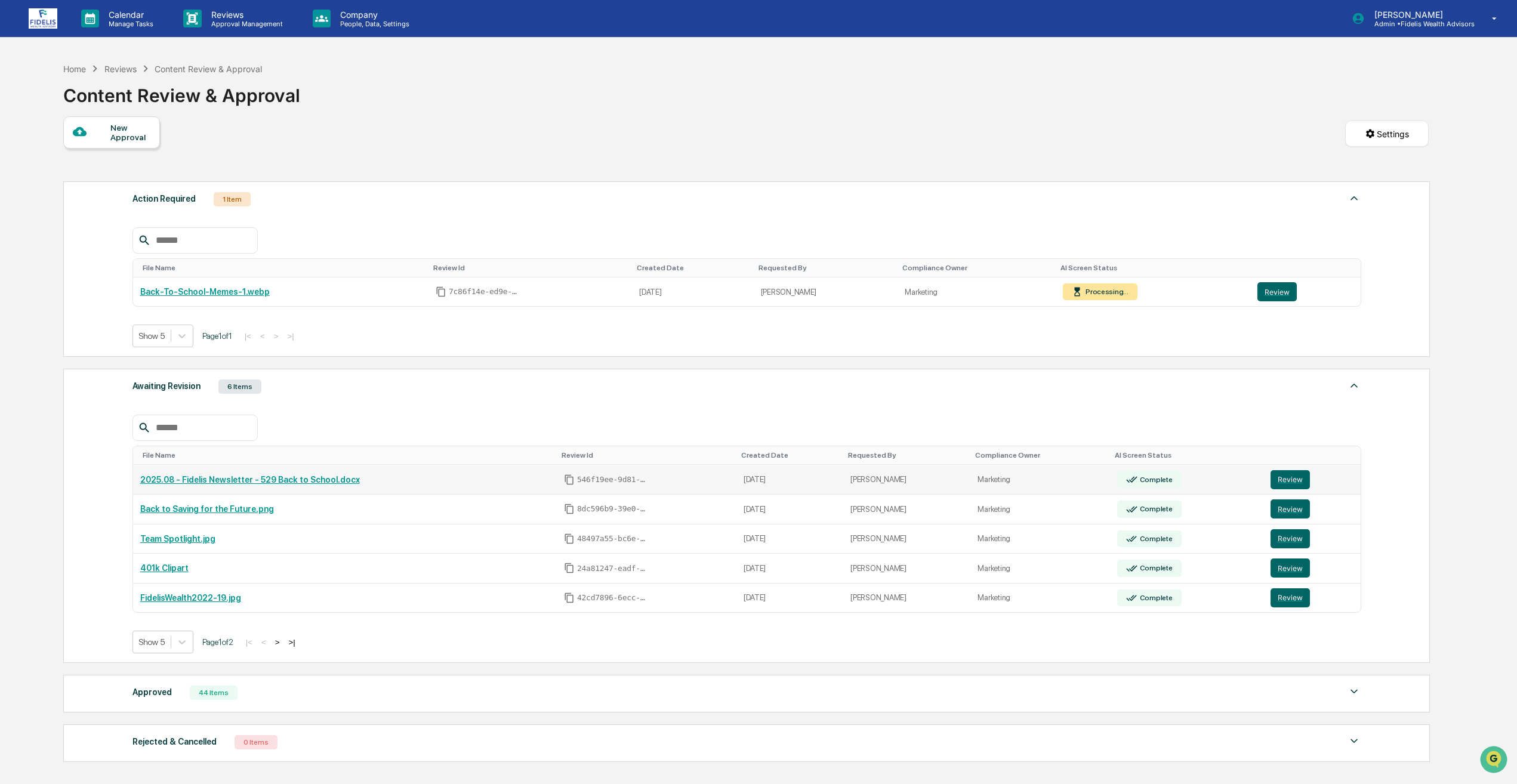
click at [269, 485] on td "2025.08 - Fidelis Newsletter - 529 Back to School.docx" at bounding box center [345, 479] width 424 height 30
click at [269, 480] on link "2025.08 - Fidelis Newsletter - 529 Back to School.docx" at bounding box center [249, 479] width 220 height 9
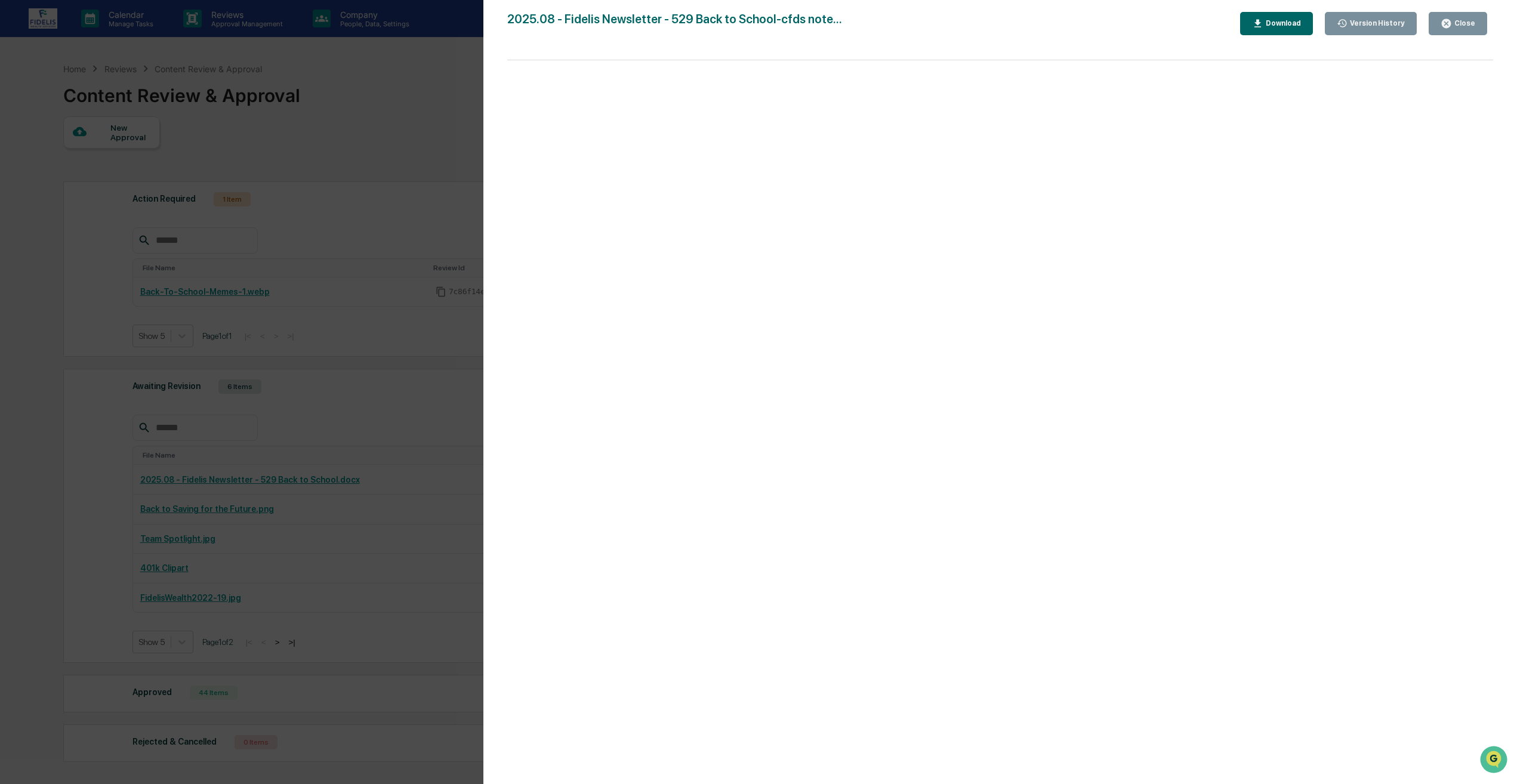
click at [1467, 25] on div "Close" at bounding box center [1463, 23] width 23 height 9
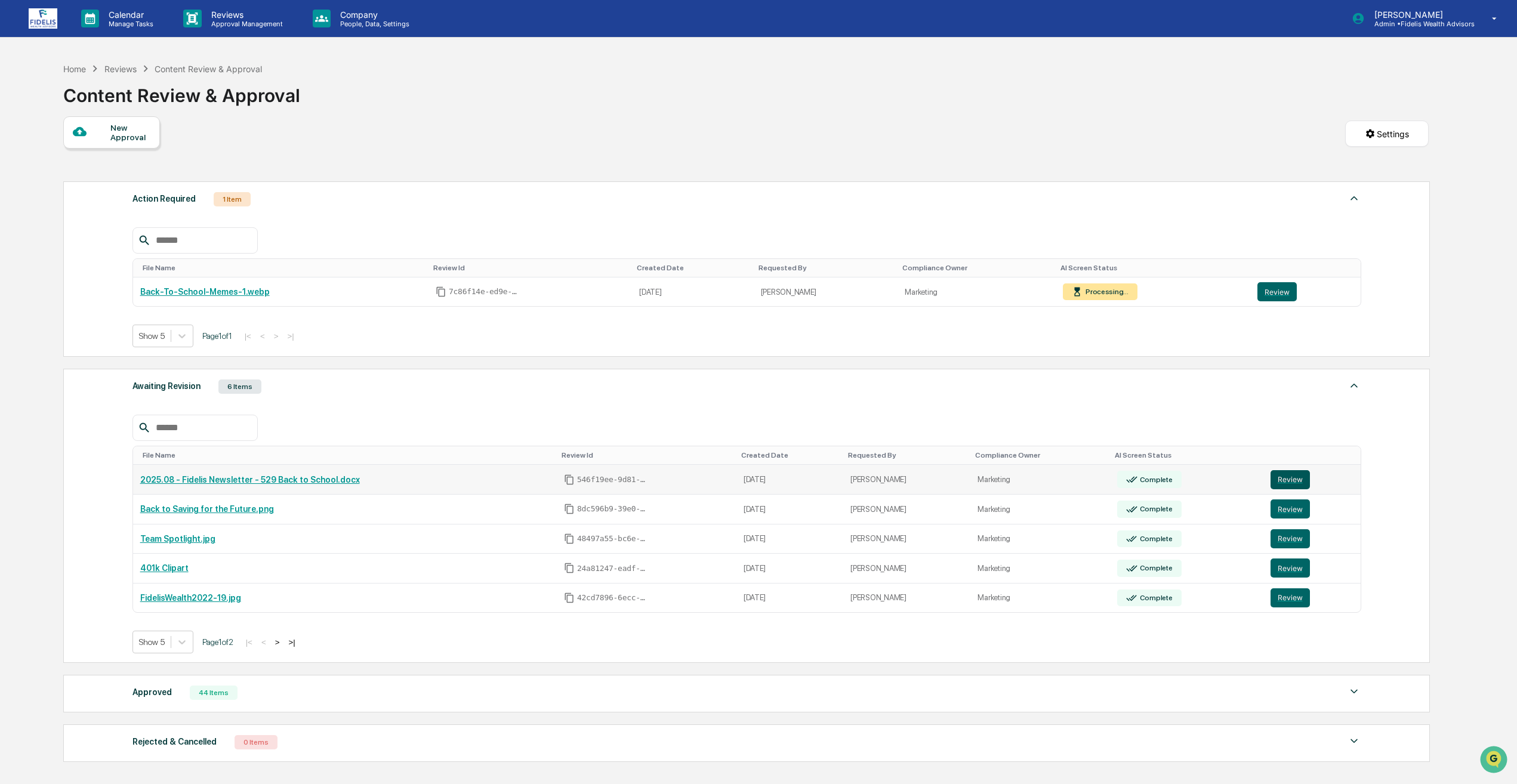
click at [1282, 482] on button "Review" at bounding box center [1290, 480] width 39 height 19
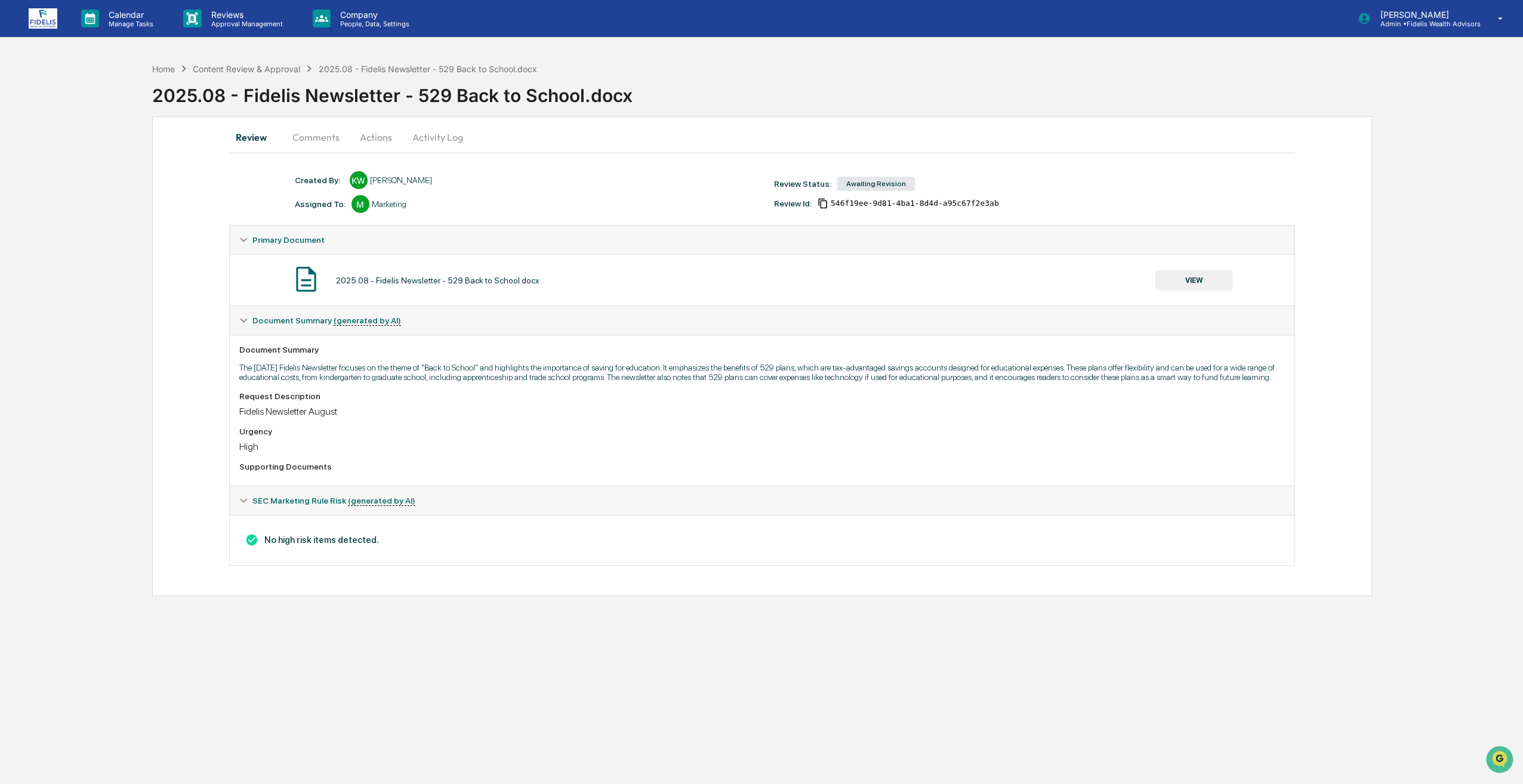
click at [323, 131] on button "Comments" at bounding box center [315, 138] width 66 height 29
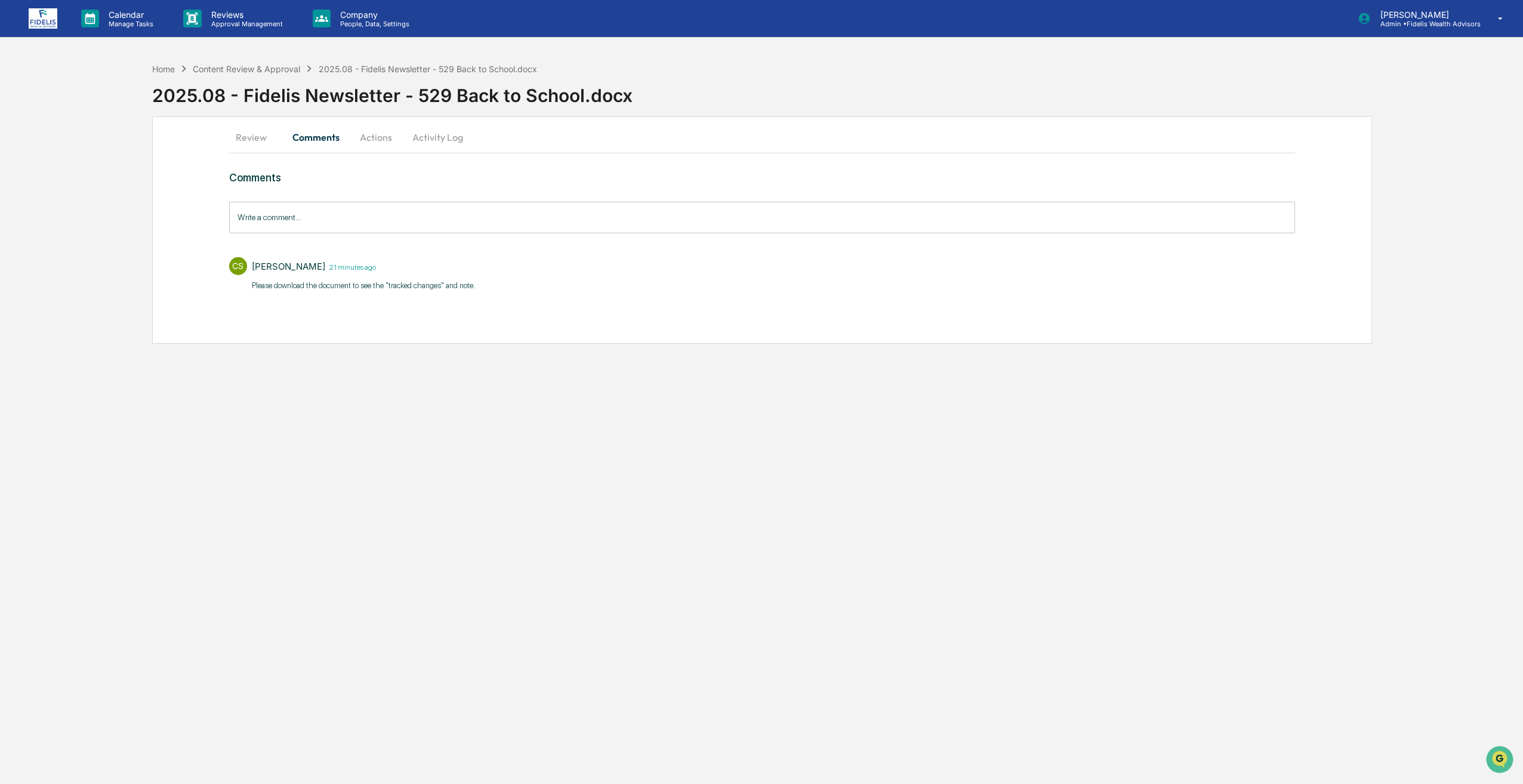
click at [376, 148] on button "Actions" at bounding box center [376, 138] width 54 height 29
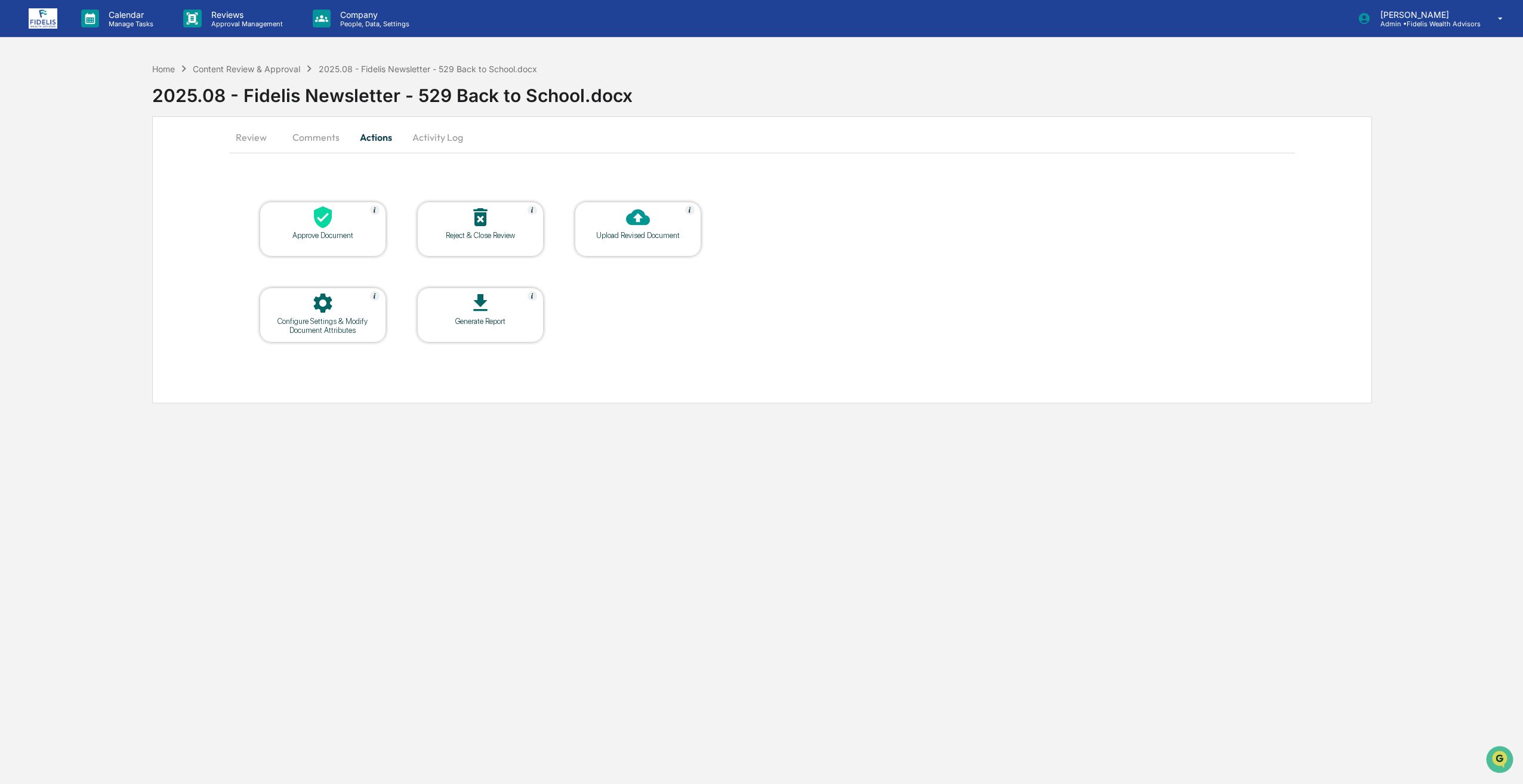
click at [296, 143] on button "Comments" at bounding box center [315, 138] width 66 height 29
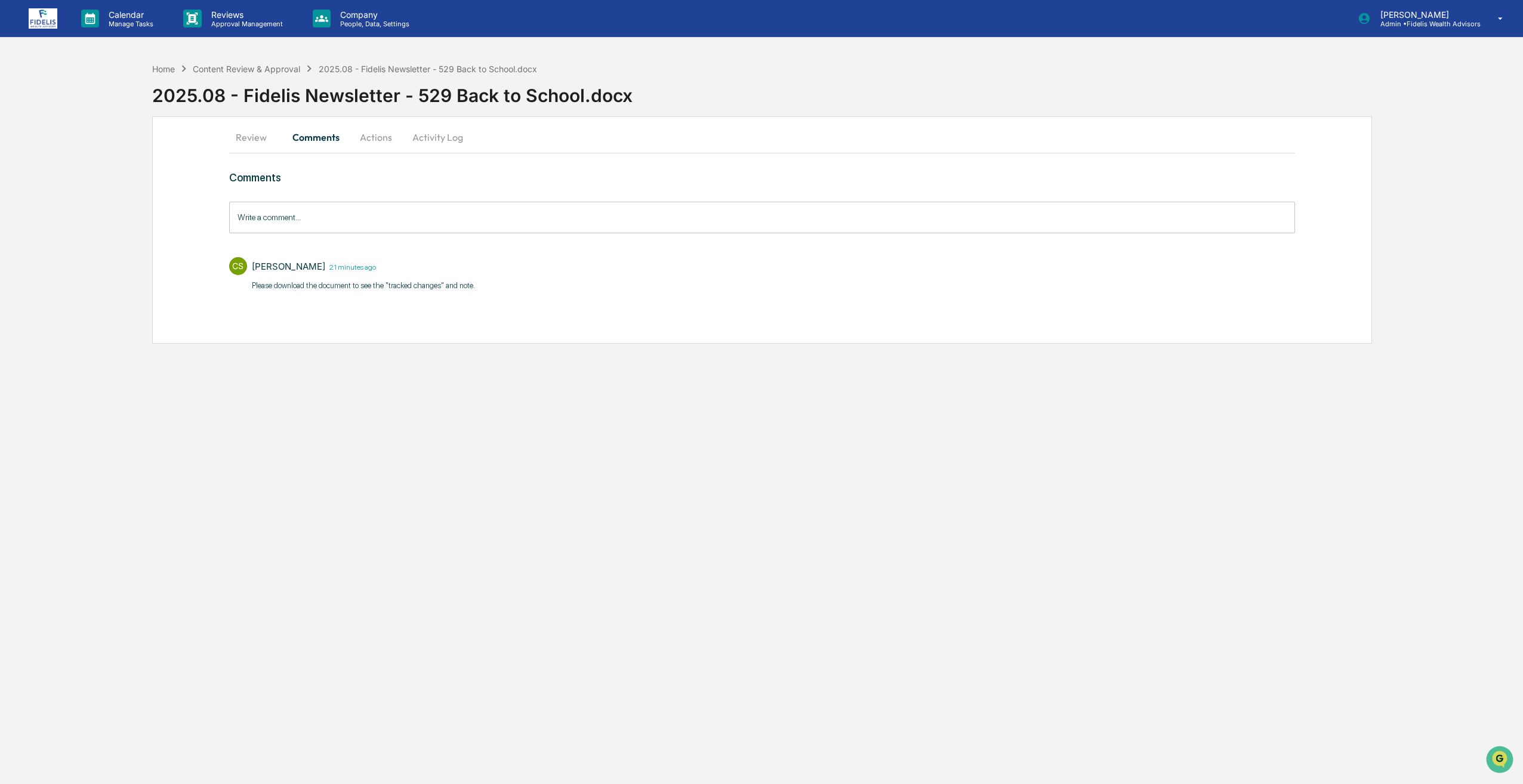
click at [257, 141] on button "Review" at bounding box center [256, 138] width 54 height 29
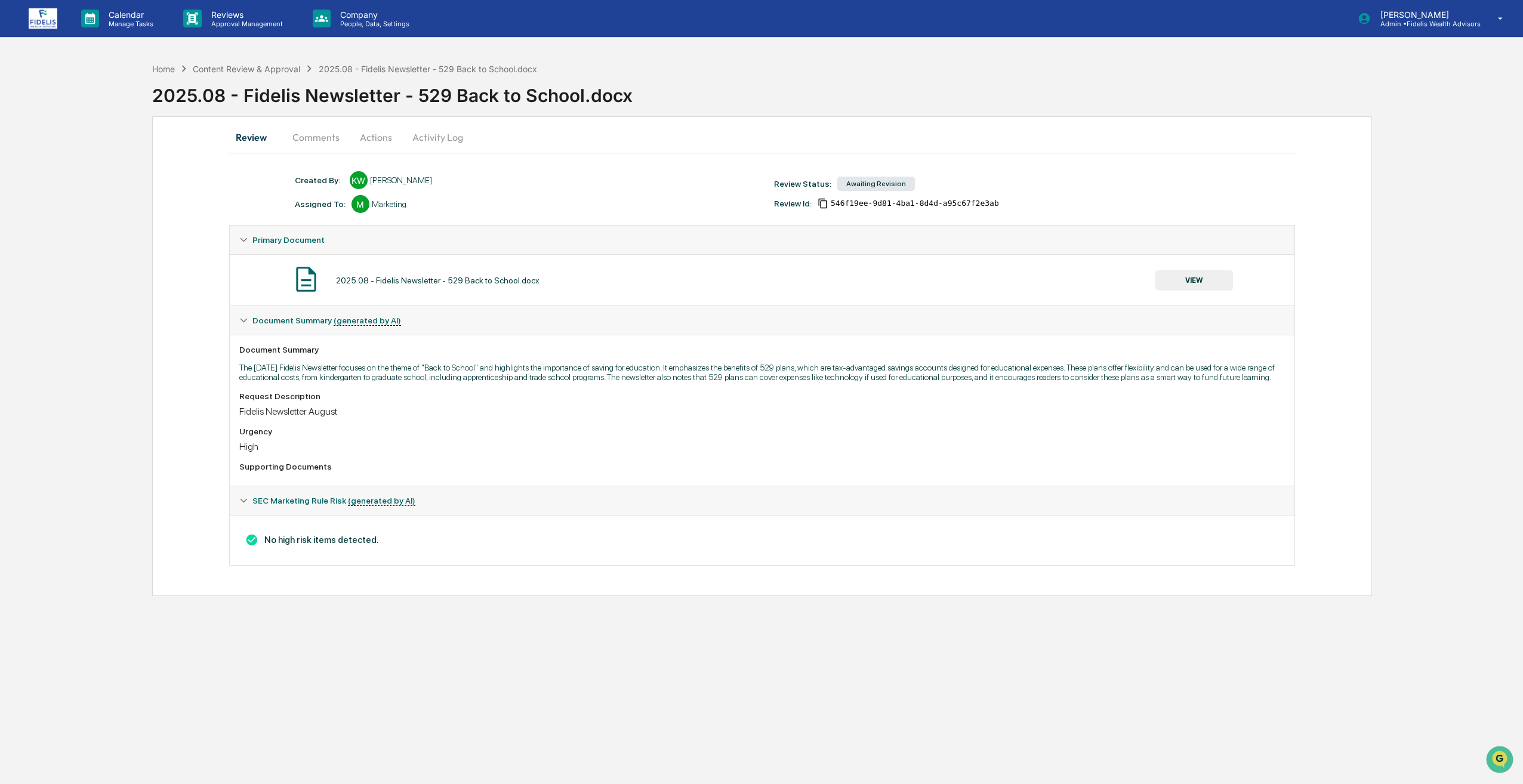
click at [1201, 279] on button "VIEW" at bounding box center [1194, 280] width 78 height 20
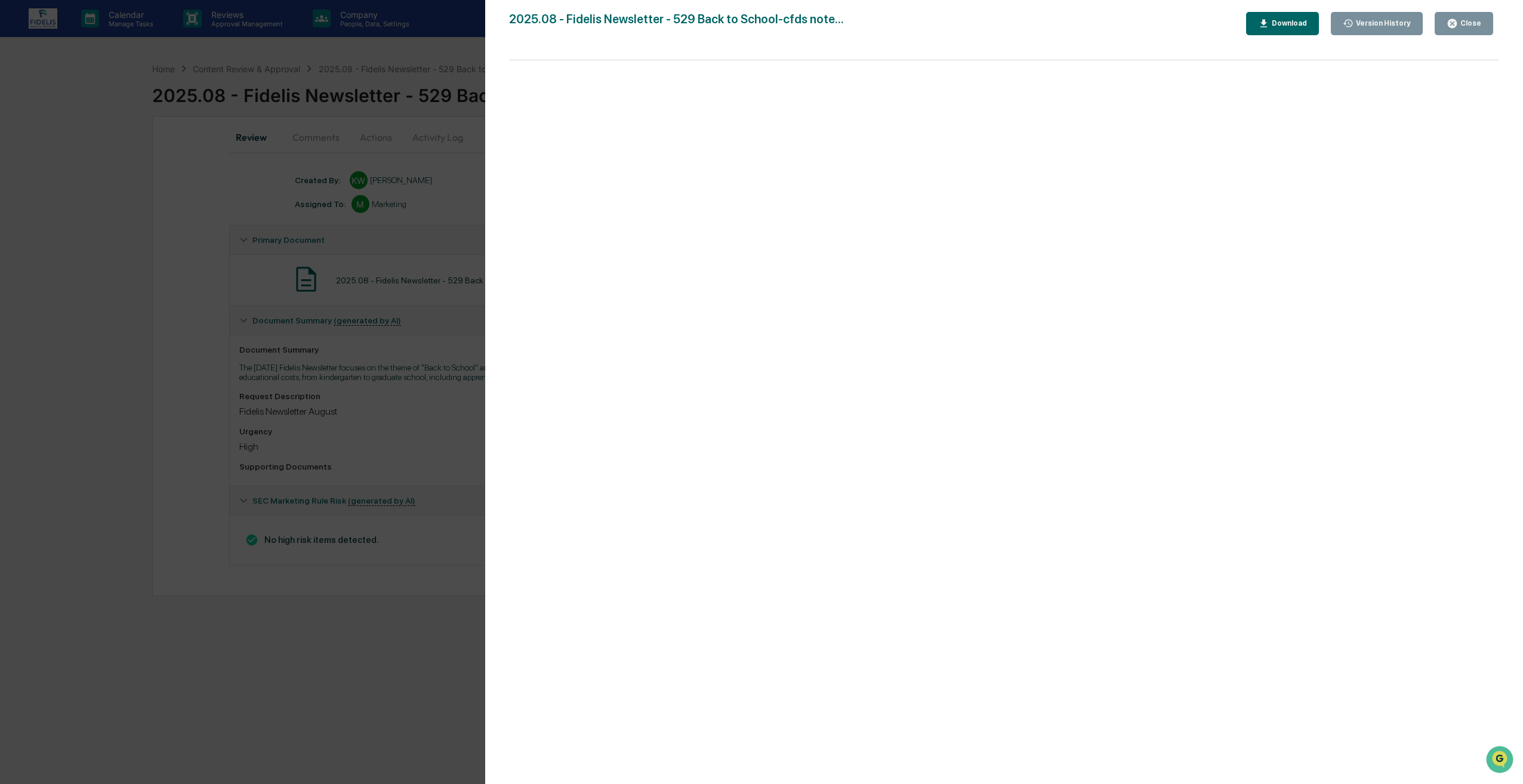
click at [1271, 32] on button "Download" at bounding box center [1282, 23] width 72 height 23
click at [1479, 26] on div "Close" at bounding box center [1470, 23] width 23 height 9
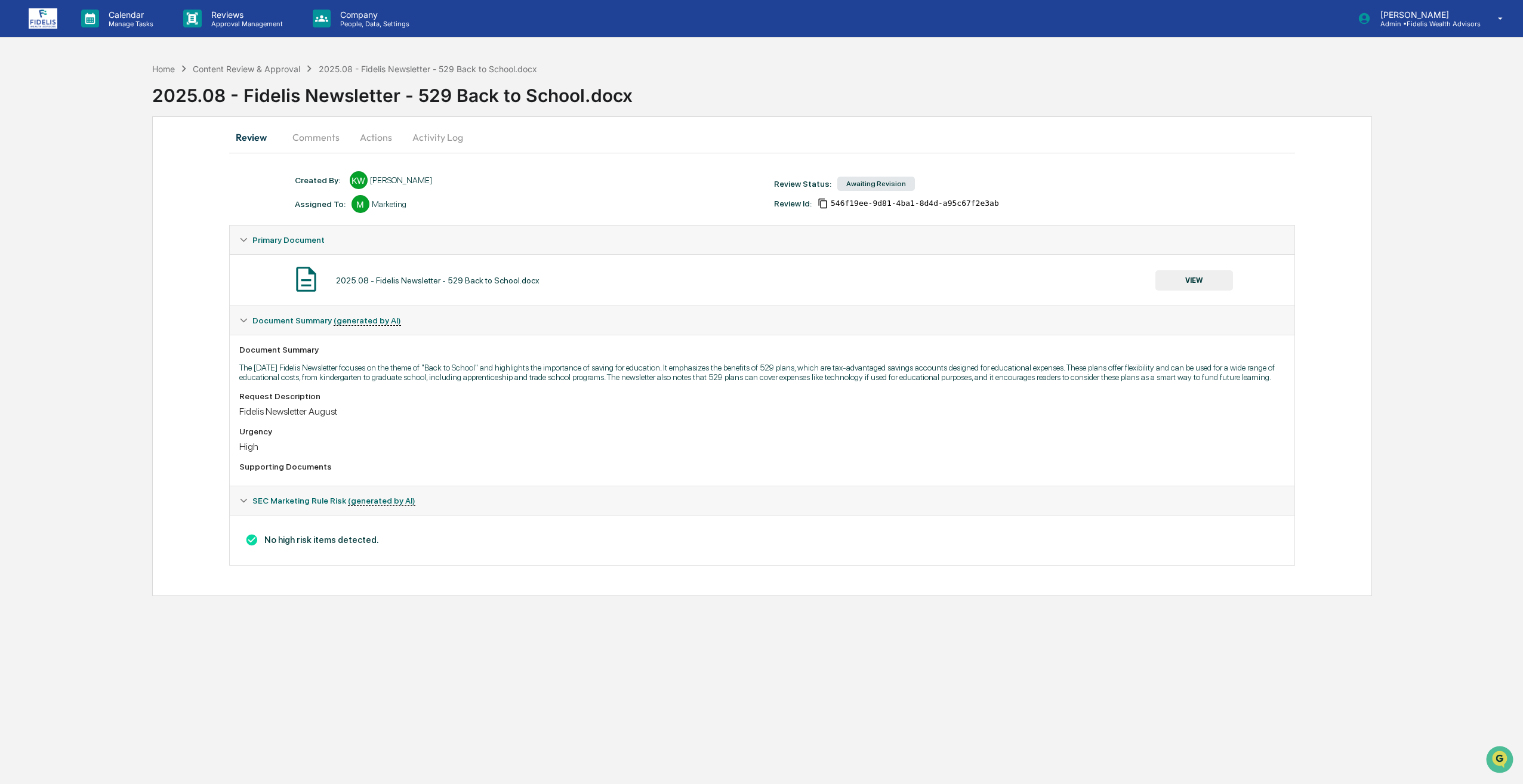
click at [380, 136] on button "Actions" at bounding box center [376, 138] width 54 height 29
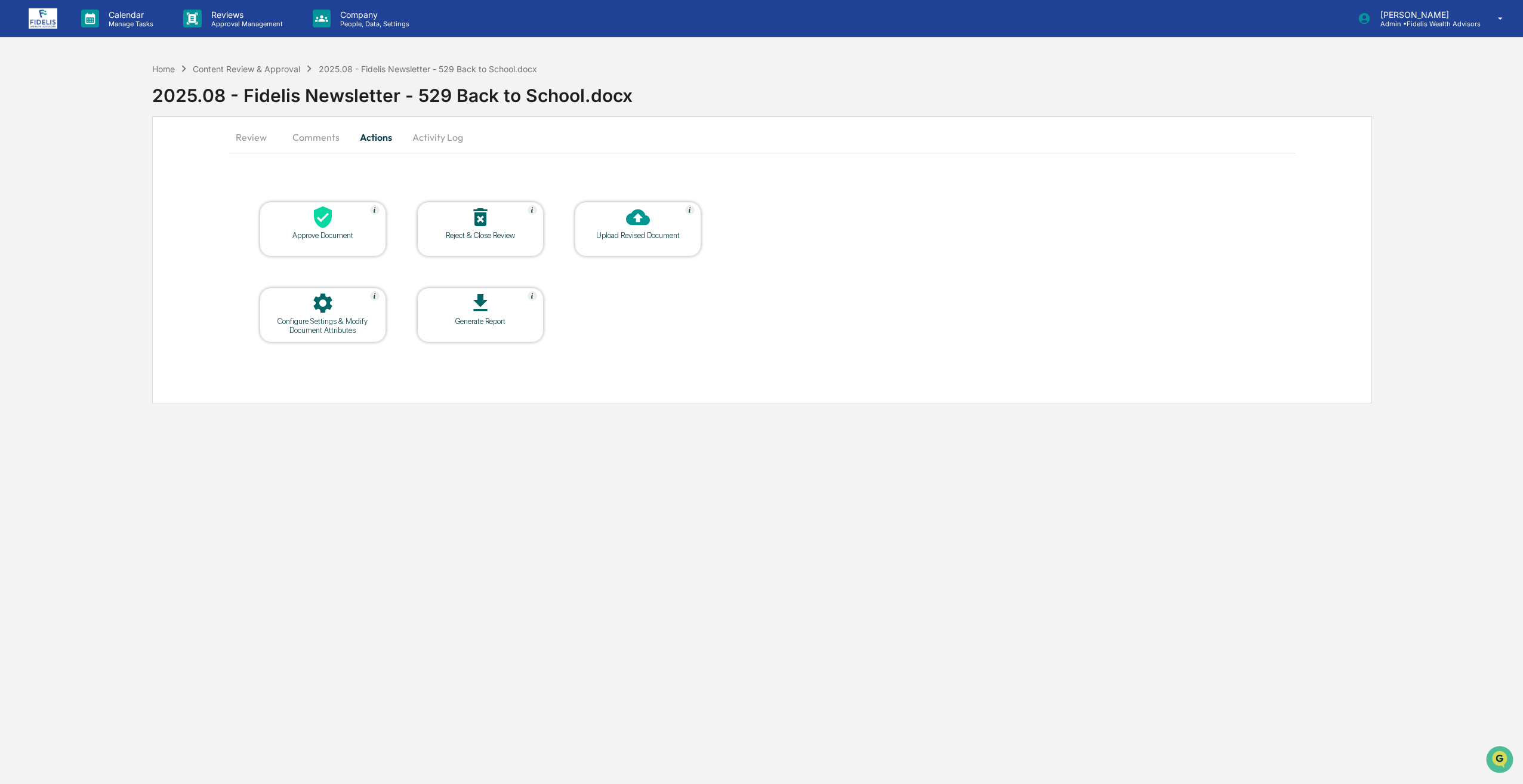
click at [642, 238] on div "Upload Revised Document" at bounding box center [638, 235] width 107 height 9
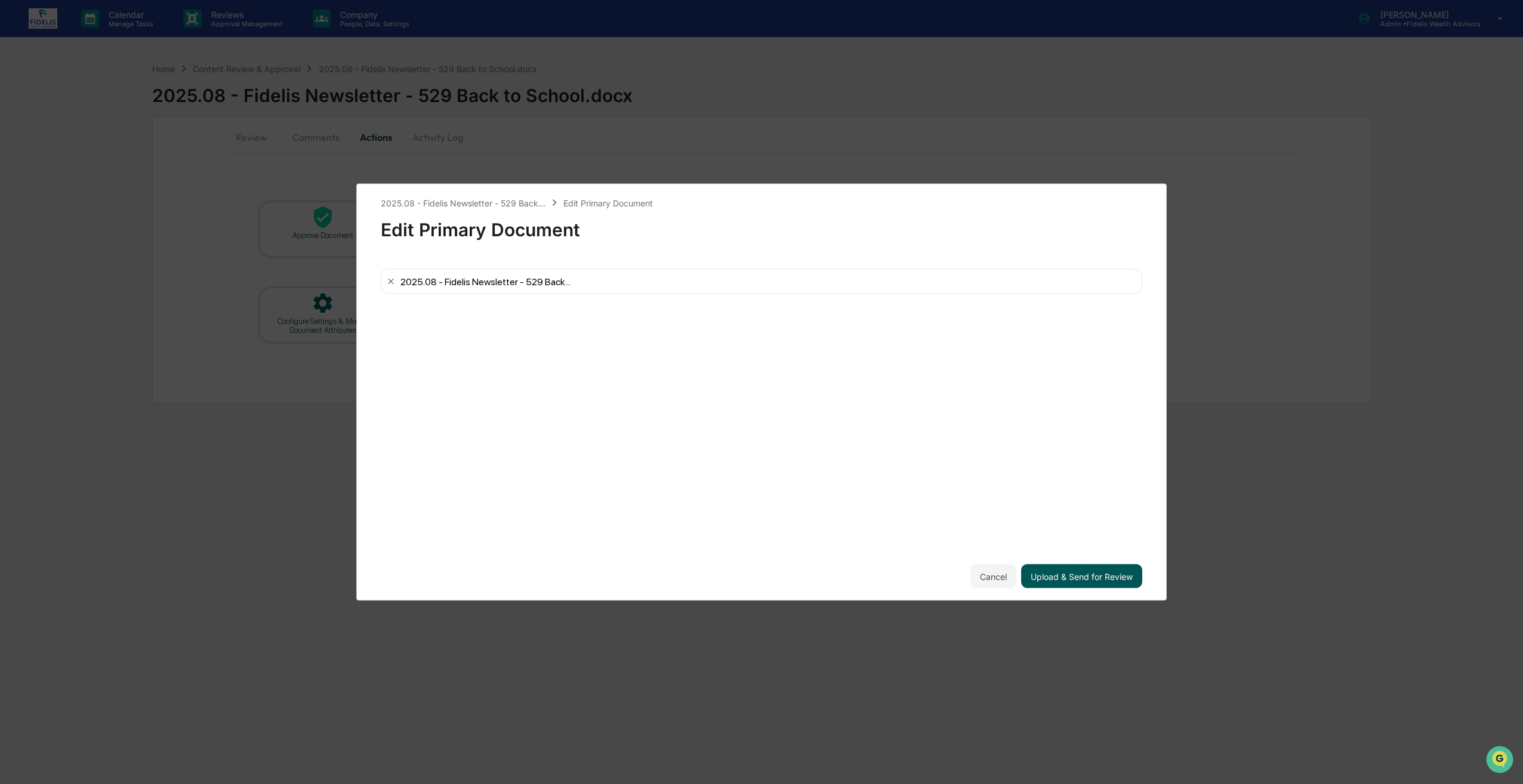
click at [1063, 580] on button "Upload & Send for Review" at bounding box center [1082, 576] width 121 height 24
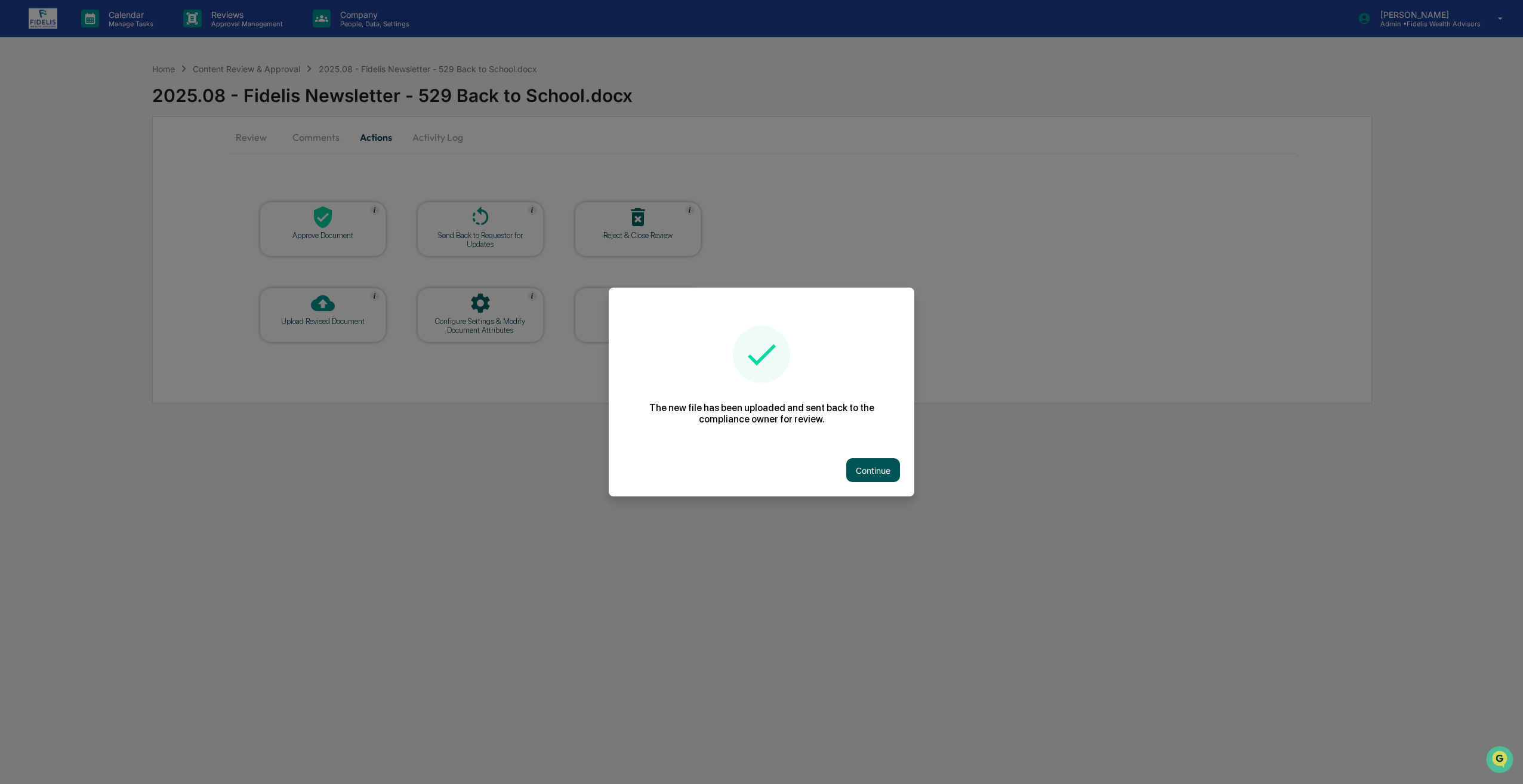
click at [875, 469] on button "Continue" at bounding box center [873, 470] width 54 height 24
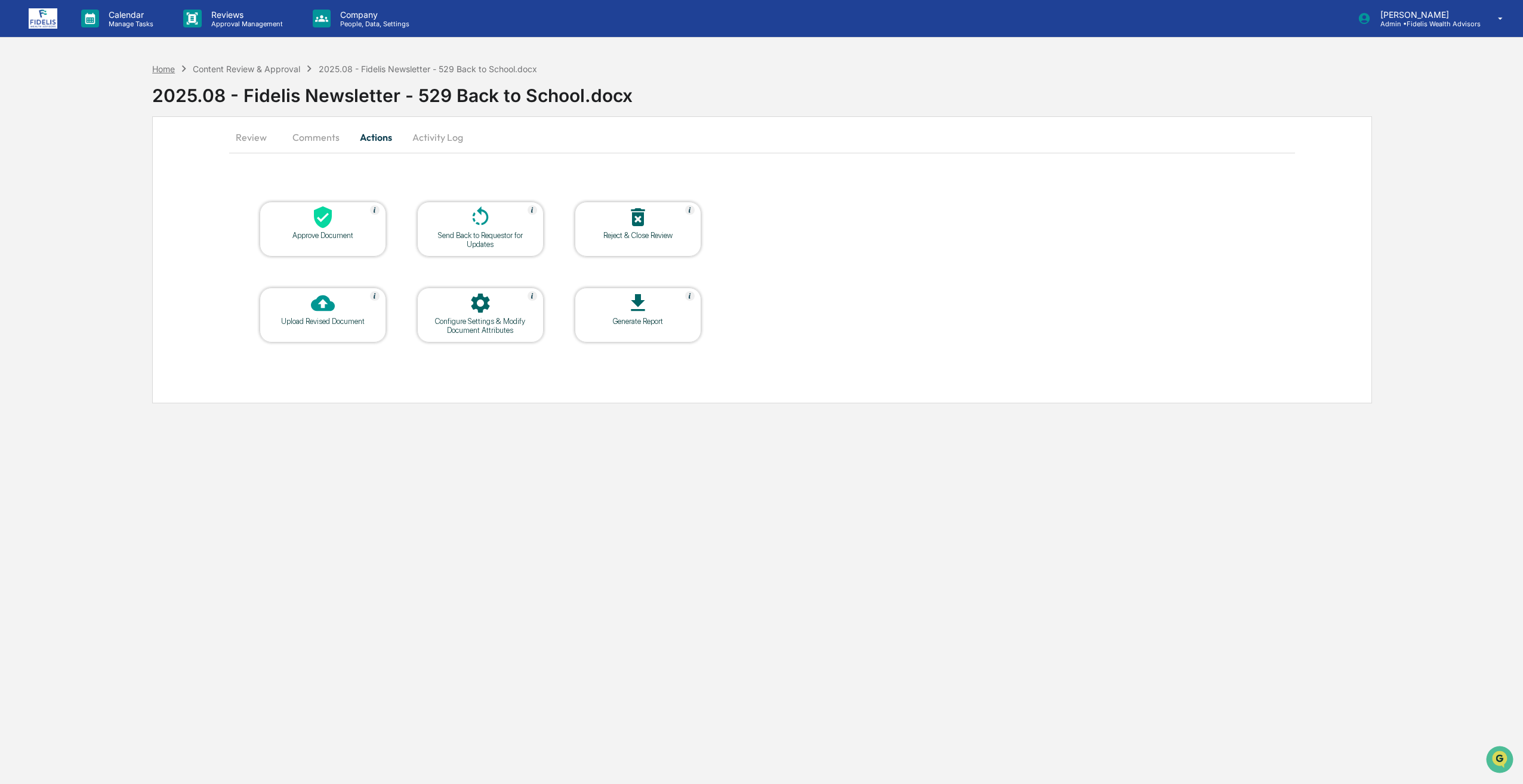
click at [167, 67] on div "Home" at bounding box center [163, 69] width 22 height 10
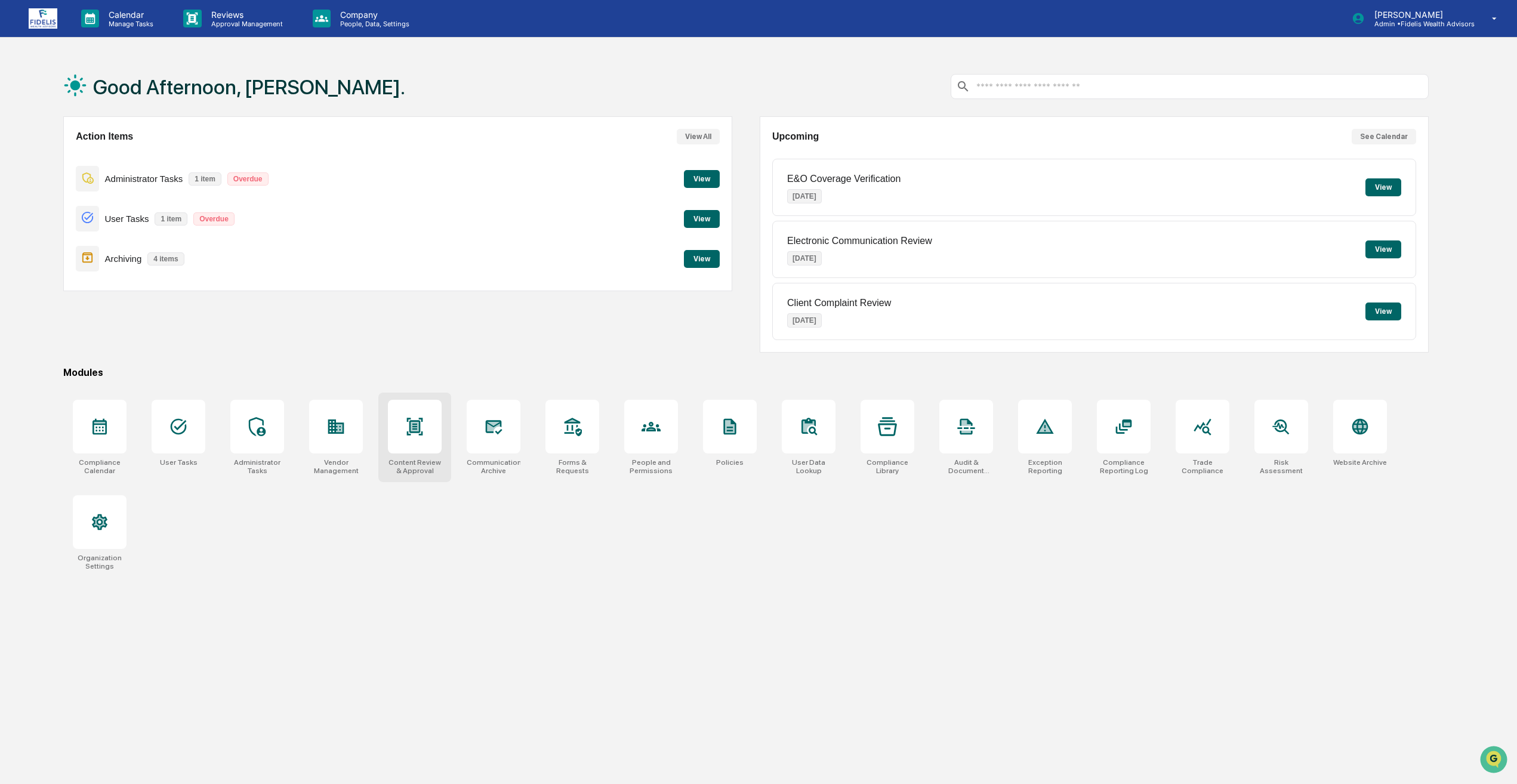
click at [417, 412] on div at bounding box center [415, 427] width 54 height 54
